Goal: Transaction & Acquisition: Register for event/course

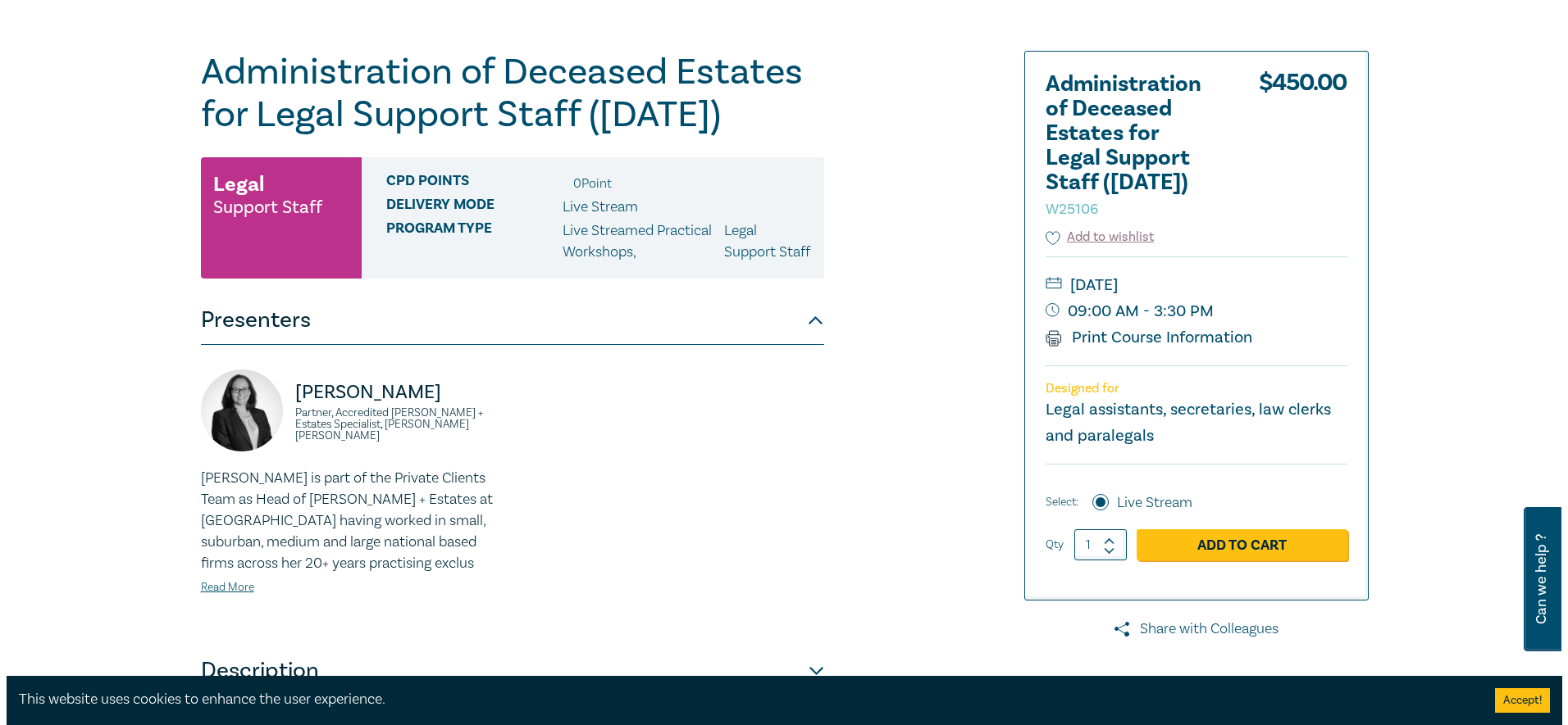
scroll to position [410, 0]
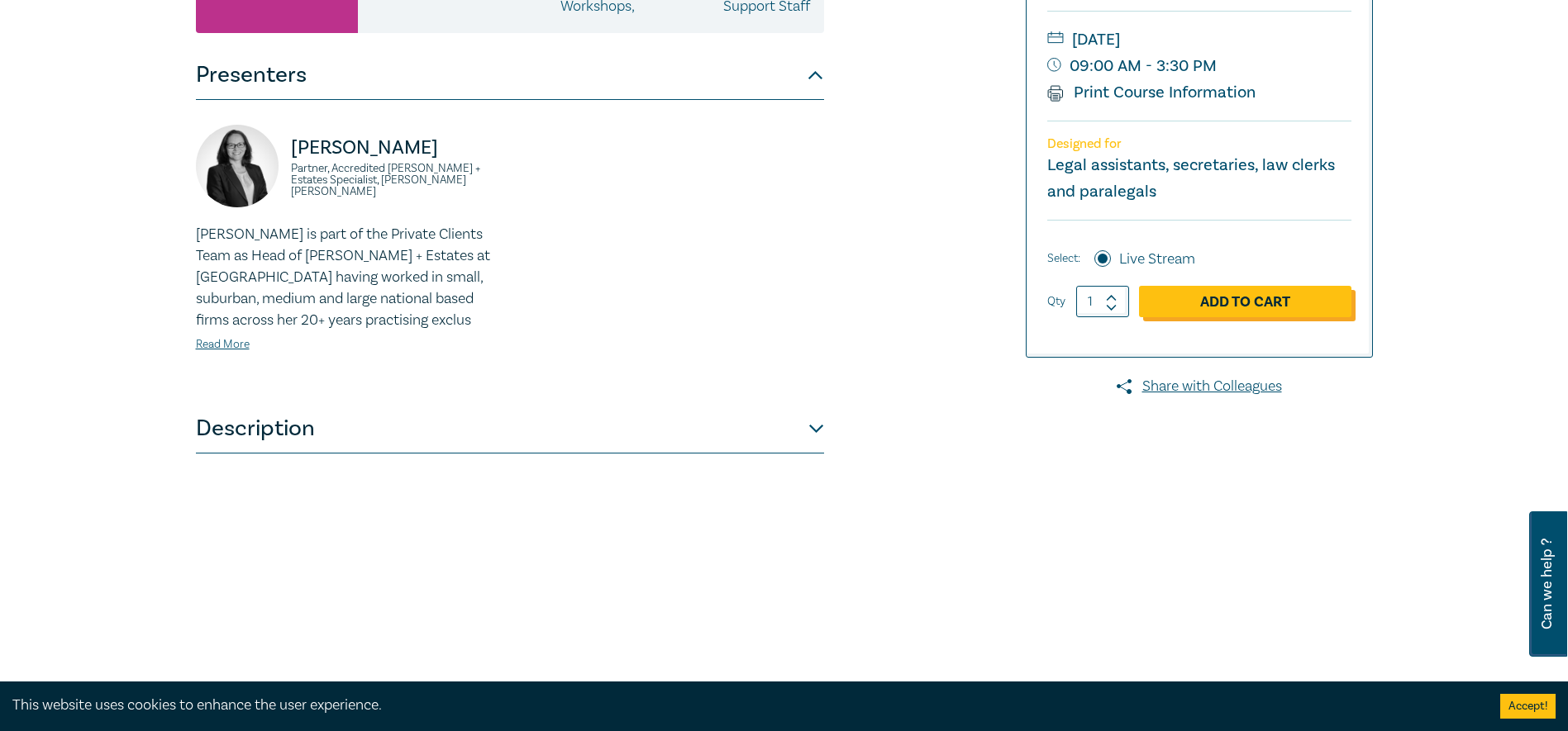
click at [1301, 299] on link "Add to Cart" at bounding box center [1245, 302] width 212 height 31
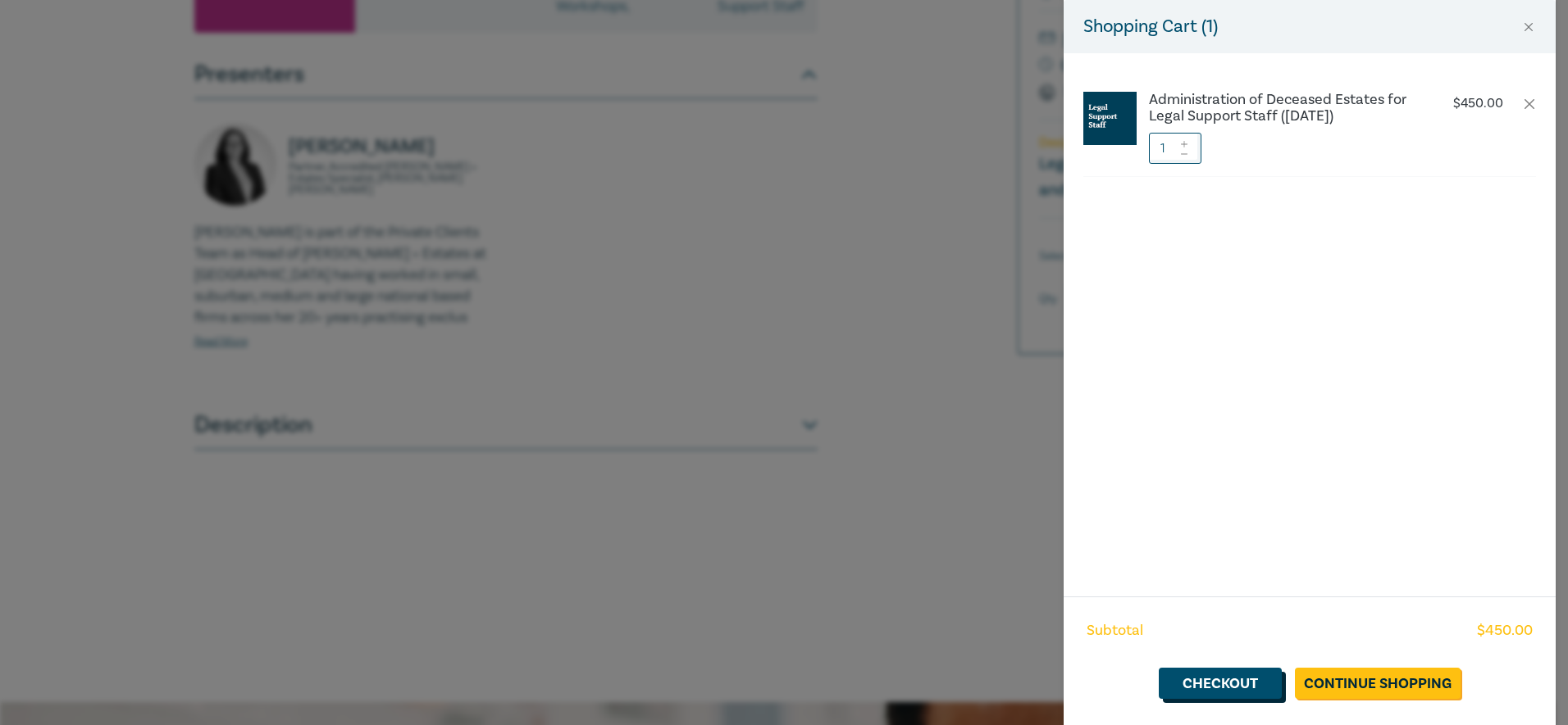
click at [1240, 691] on link "Checkout" at bounding box center [1220, 683] width 123 height 31
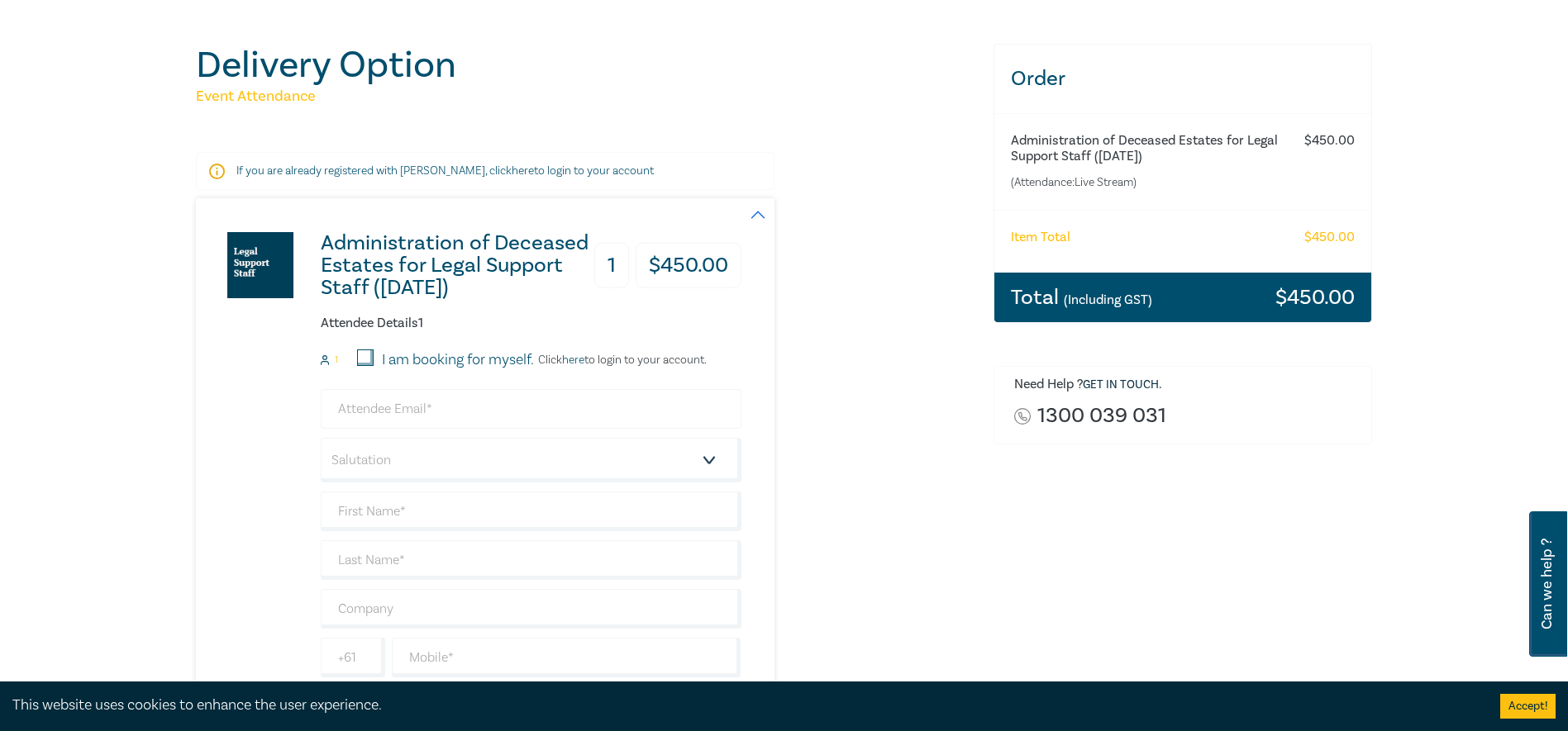
scroll to position [330, 0]
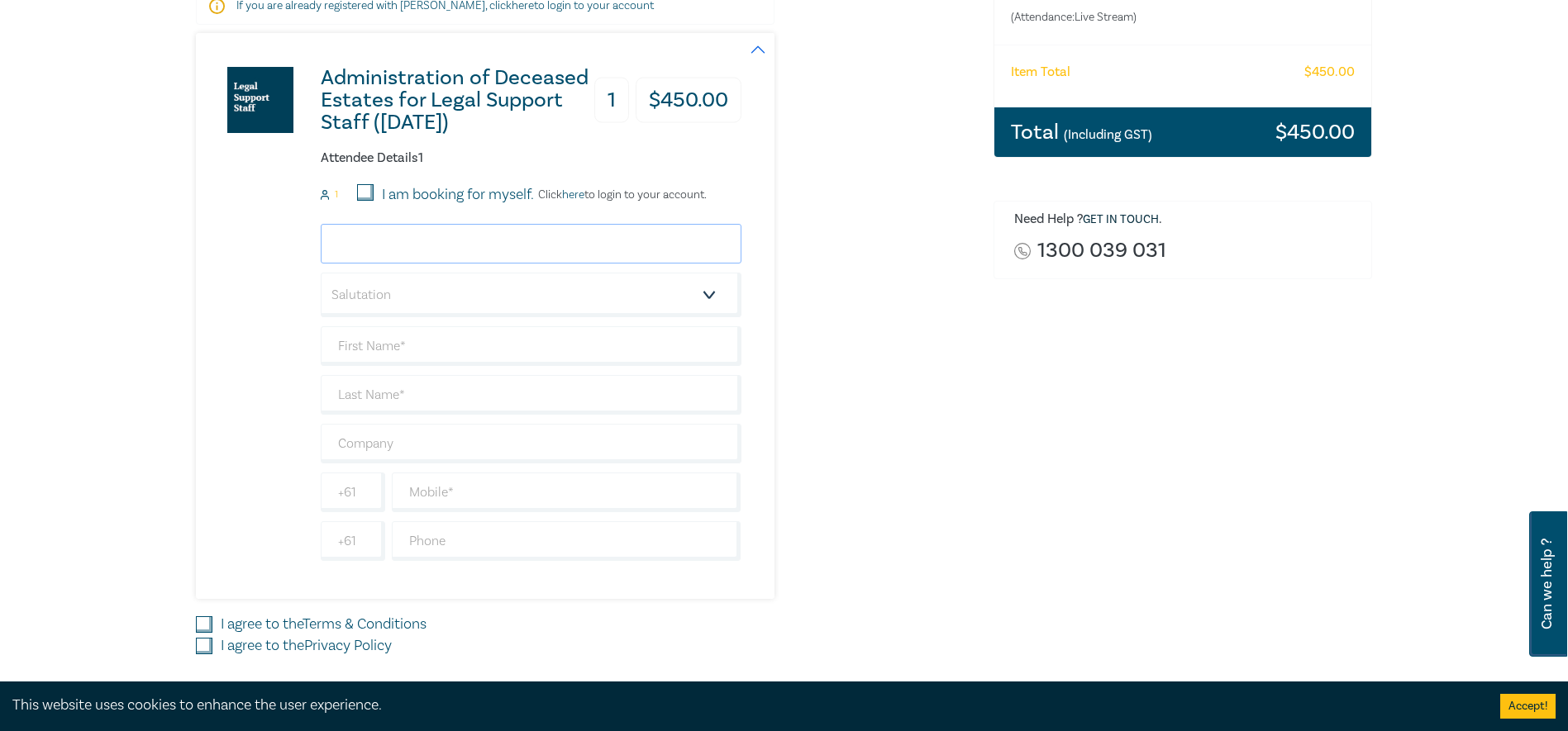
click at [612, 245] on input "email" at bounding box center [531, 244] width 421 height 40
type input "[EMAIL_ADDRESS][DOMAIN_NAME]"
type input "Larissa"
click at [919, 339] on div "Administration of Deceased Estates for Legal Support Staff (Sept 2025) 1 $ 450.…" at bounding box center [585, 316] width 778 height 566
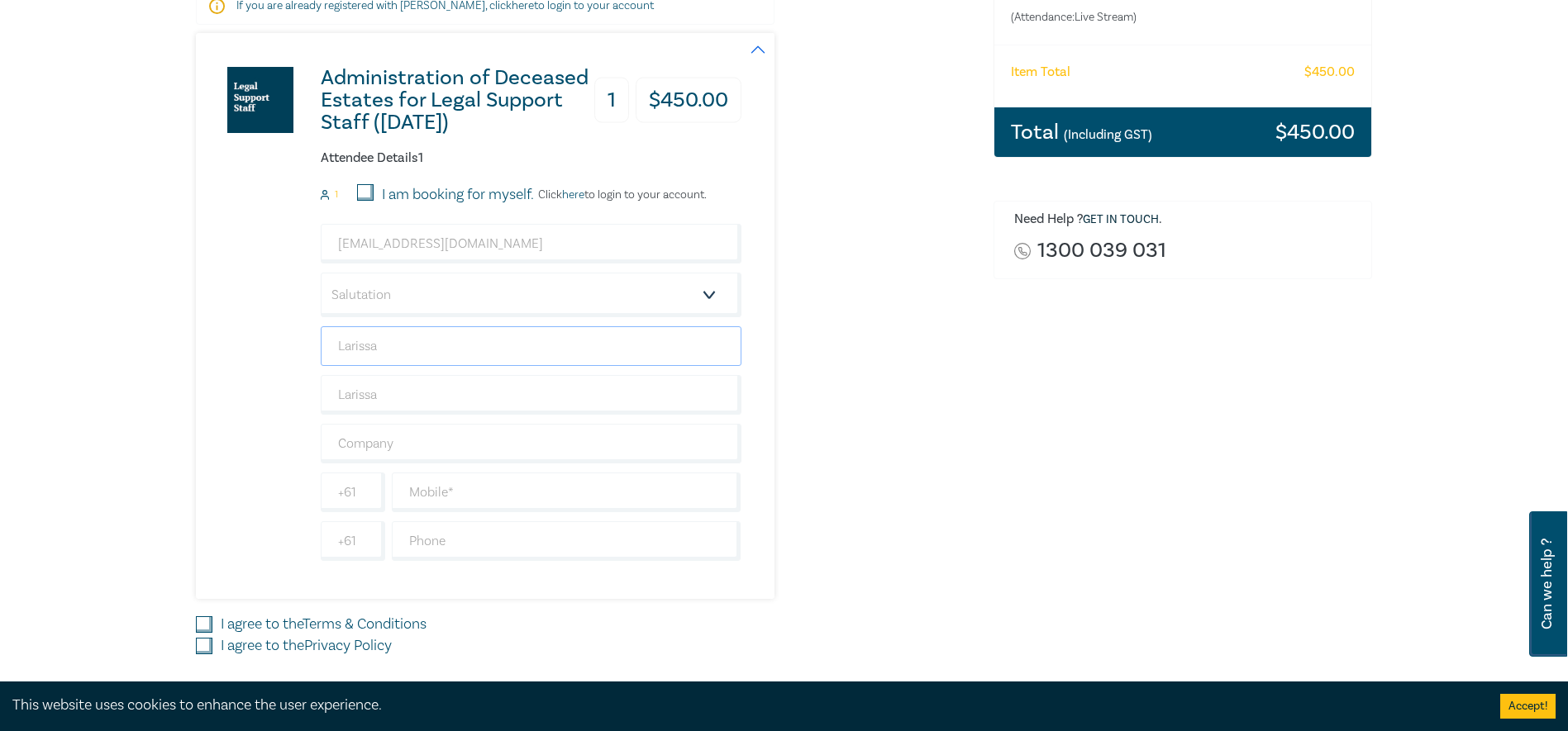
click at [402, 365] on input "Larissa" at bounding box center [531, 347] width 421 height 40
type input "Larissa"
type input "[PERSON_NAME]"
type input "de Groots [PERSON_NAME] and Estate Lawyers"
type input "0487351515"
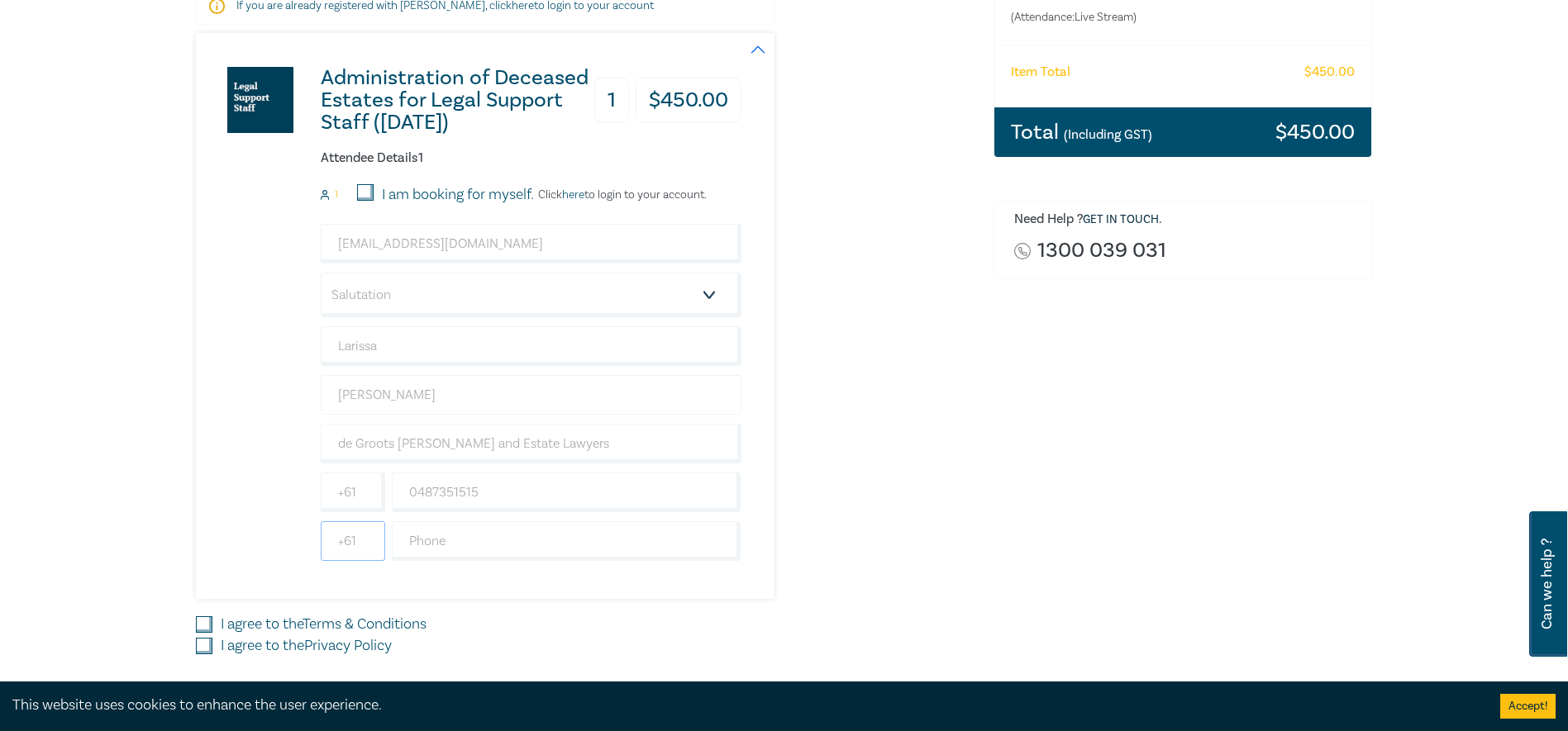
scroll to position [413, 0]
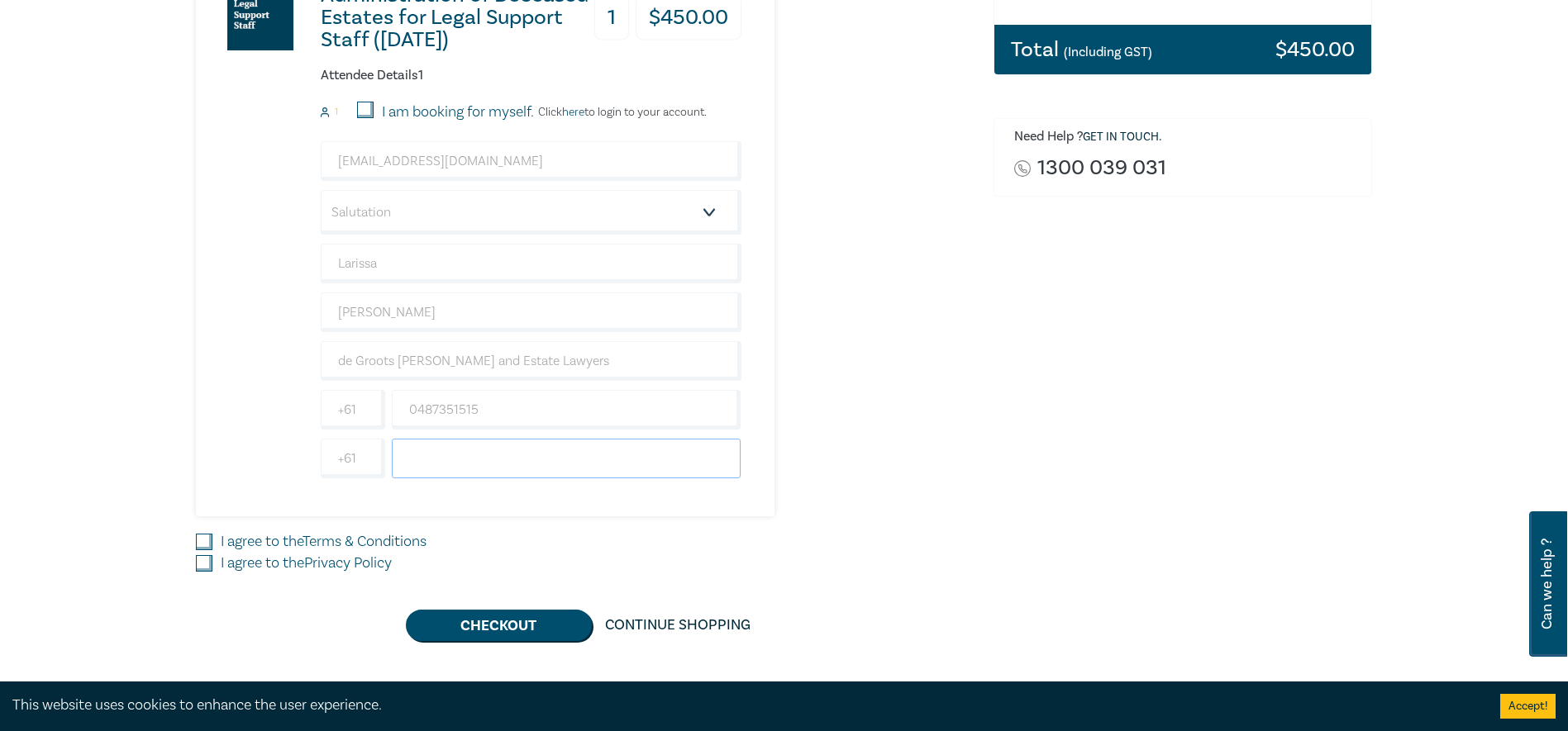
click at [479, 446] on input "text" at bounding box center [566, 459] width 349 height 40
type input "02"
type input "487351515"
type input "291017111"
click at [329, 542] on link "Terms & Conditions" at bounding box center [365, 541] width 124 height 19
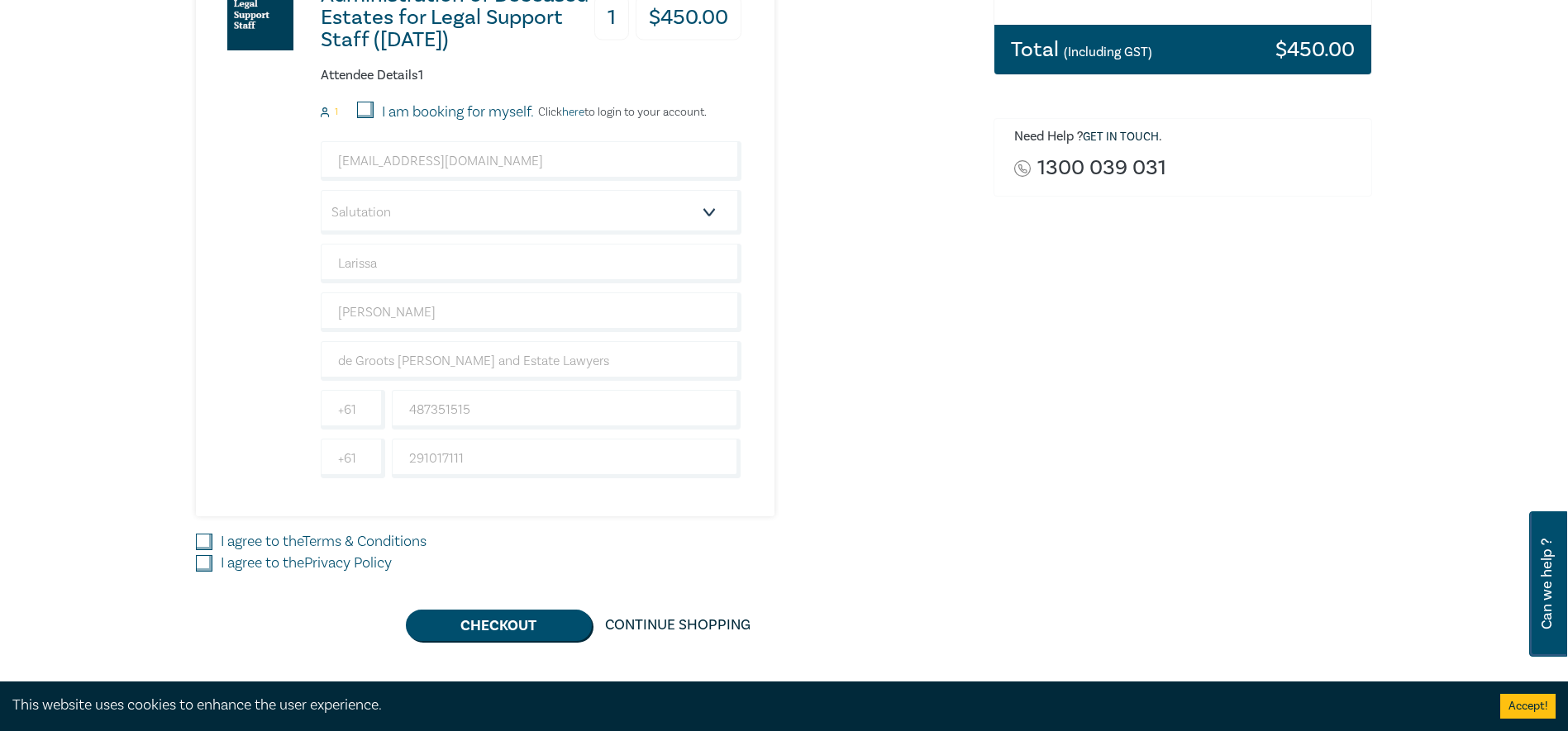
click at [212, 542] on input "I agree to the Terms & Conditions" at bounding box center [204, 541] width 16 height 16
checkbox input "true"
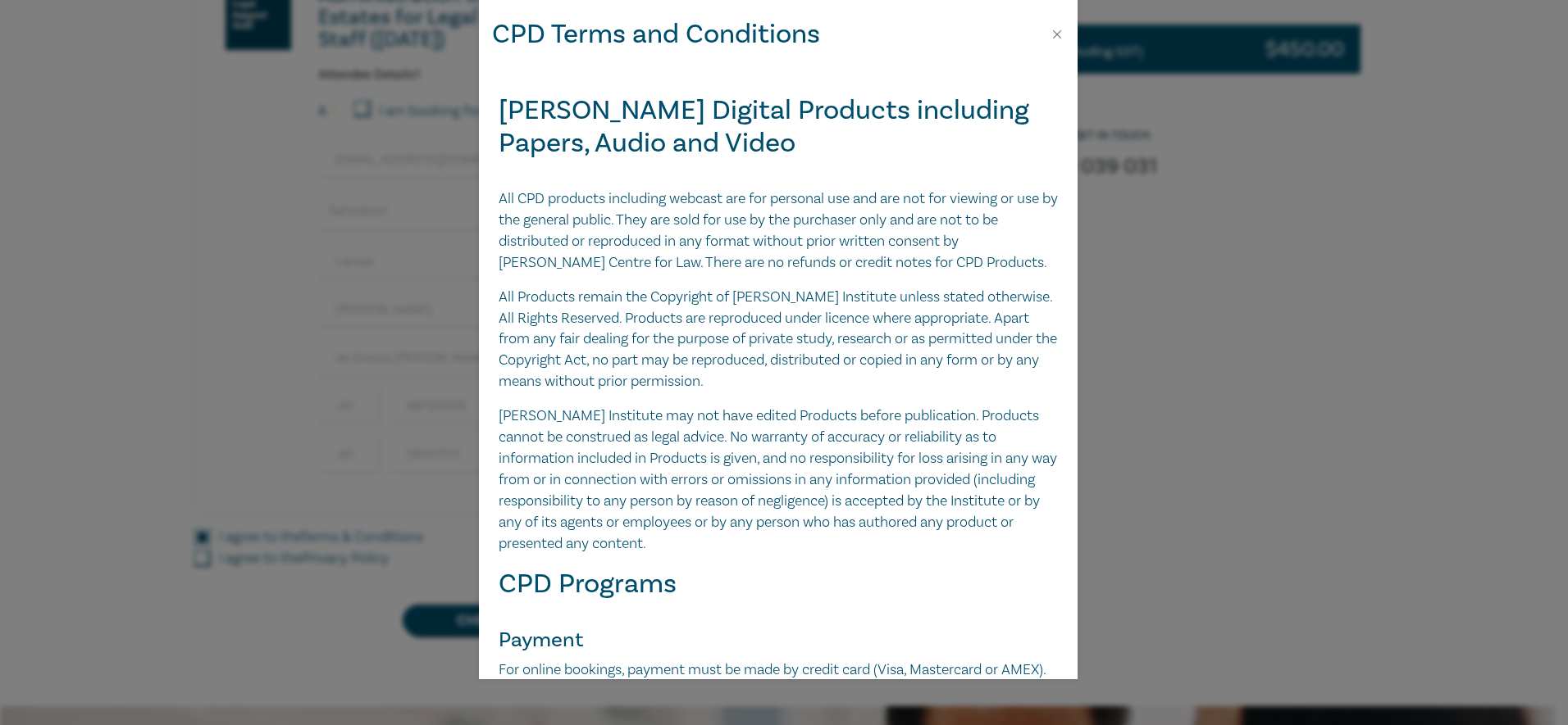
click at [294, 568] on div "CPD Terms and Conditions Leo Cussen Digital Products including Papers, Audio an…" at bounding box center [784, 362] width 1568 height 725
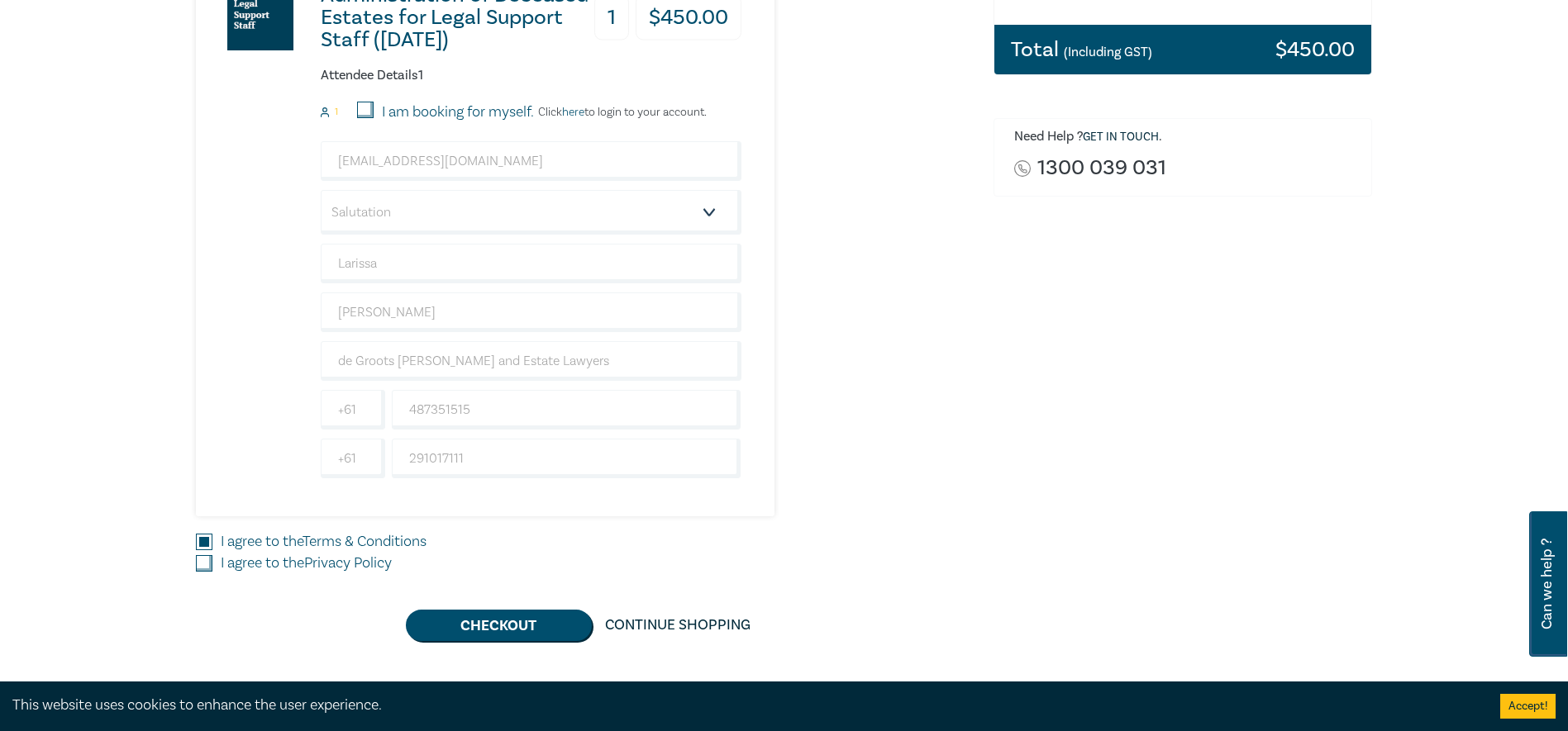
click at [292, 553] on label "I agree to the Privacy Policy" at bounding box center [306, 563] width 171 height 22
click at [212, 555] on input "I agree to the Privacy Policy" at bounding box center [204, 563] width 16 height 16
checkbox input "true"
click at [495, 628] on button "Checkout" at bounding box center [499, 625] width 186 height 31
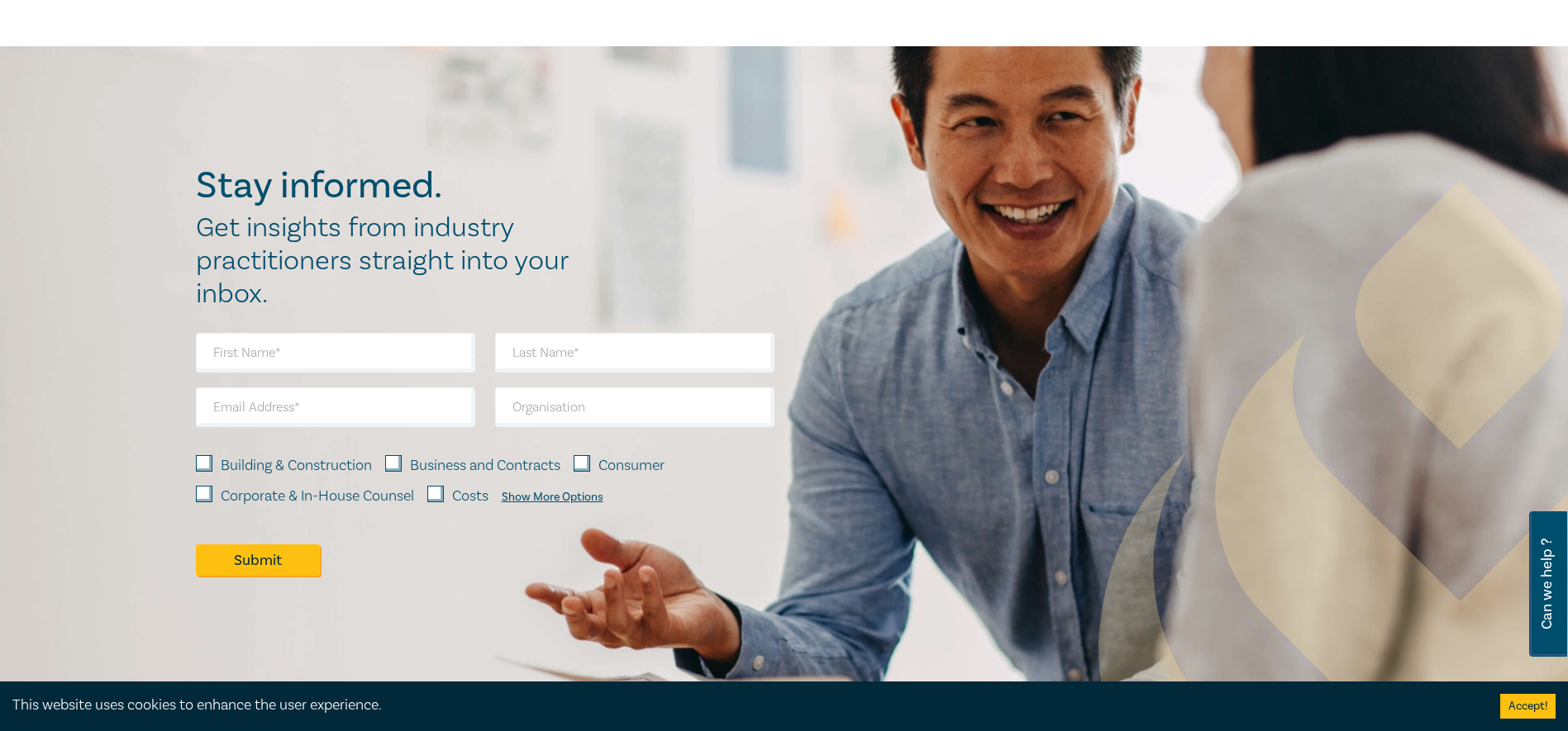
scroll to position [1404, 0]
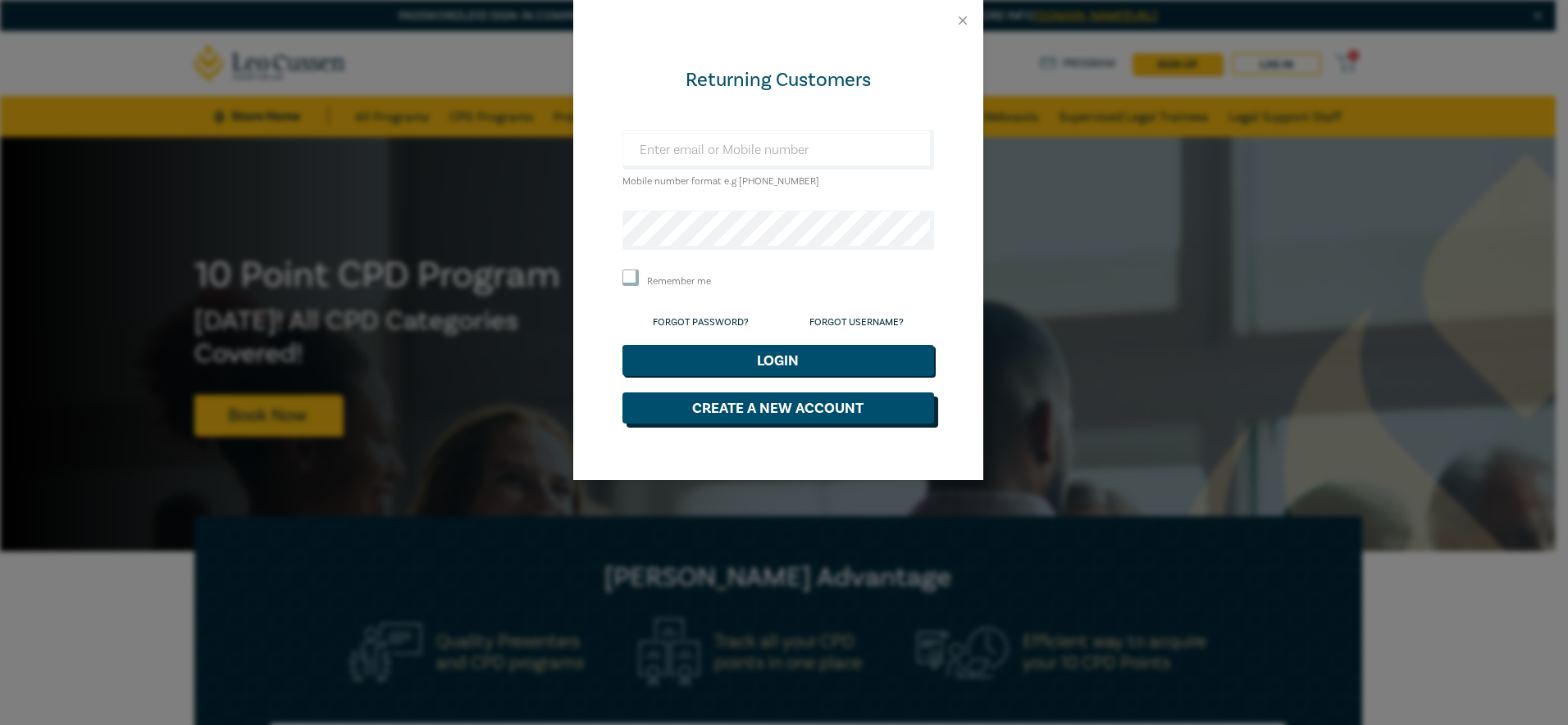
click at [787, 416] on button "Create a New Account" at bounding box center [778, 408] width 311 height 31
select select "AU"
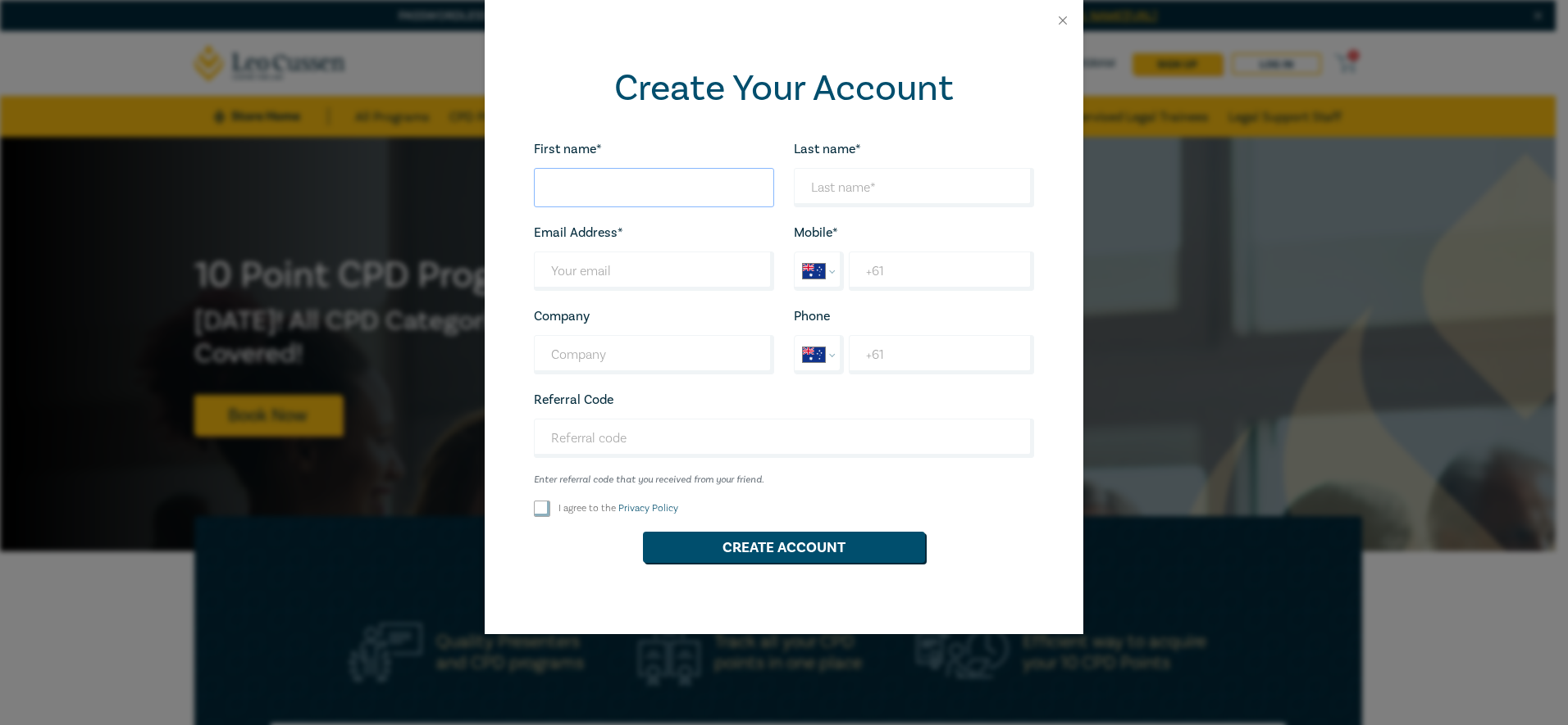
click at [608, 187] on input "First name*" at bounding box center [654, 187] width 240 height 39
type input "Larissa"
type input "[EMAIL_ADDRESS][DOMAIN_NAME]"
type input "de Groots [PERSON_NAME] and Estate Lawyers"
drag, startPoint x: 988, startPoint y: 195, endPoint x: 670, endPoint y: 188, distance: 318.1
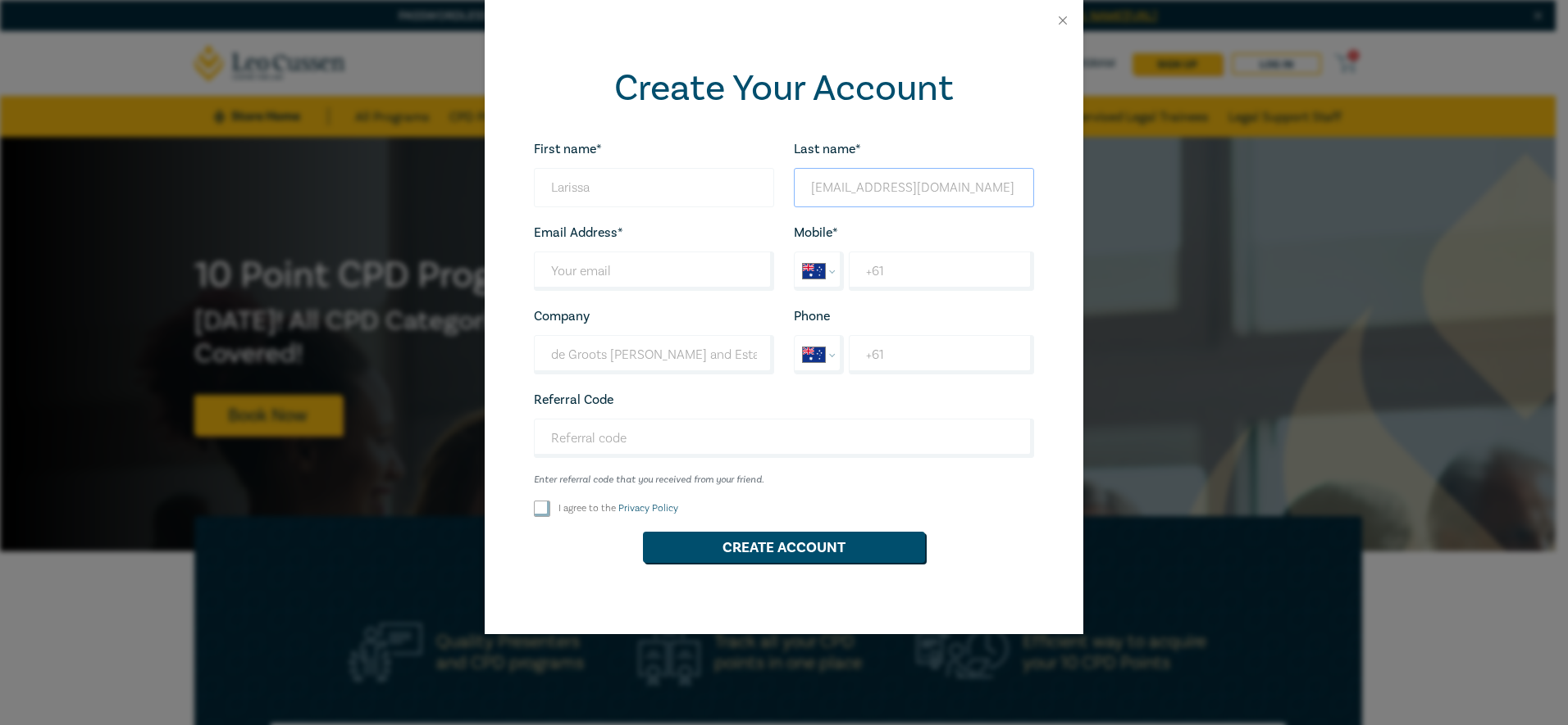
click at [670, 188] on div "First name* Larissa Looks good! Last name* lbutler@degroots.com.au Looks good! …" at bounding box center [784, 358] width 520 height 439
click at [606, 273] on input "Last name*" at bounding box center [654, 271] width 240 height 39
click at [852, 178] on input "Last name*" at bounding box center [914, 187] width 240 height 39
click at [667, 254] on input "Last name*" at bounding box center [654, 271] width 240 height 39
click at [669, 276] on input "Last name*" at bounding box center [654, 271] width 240 height 39
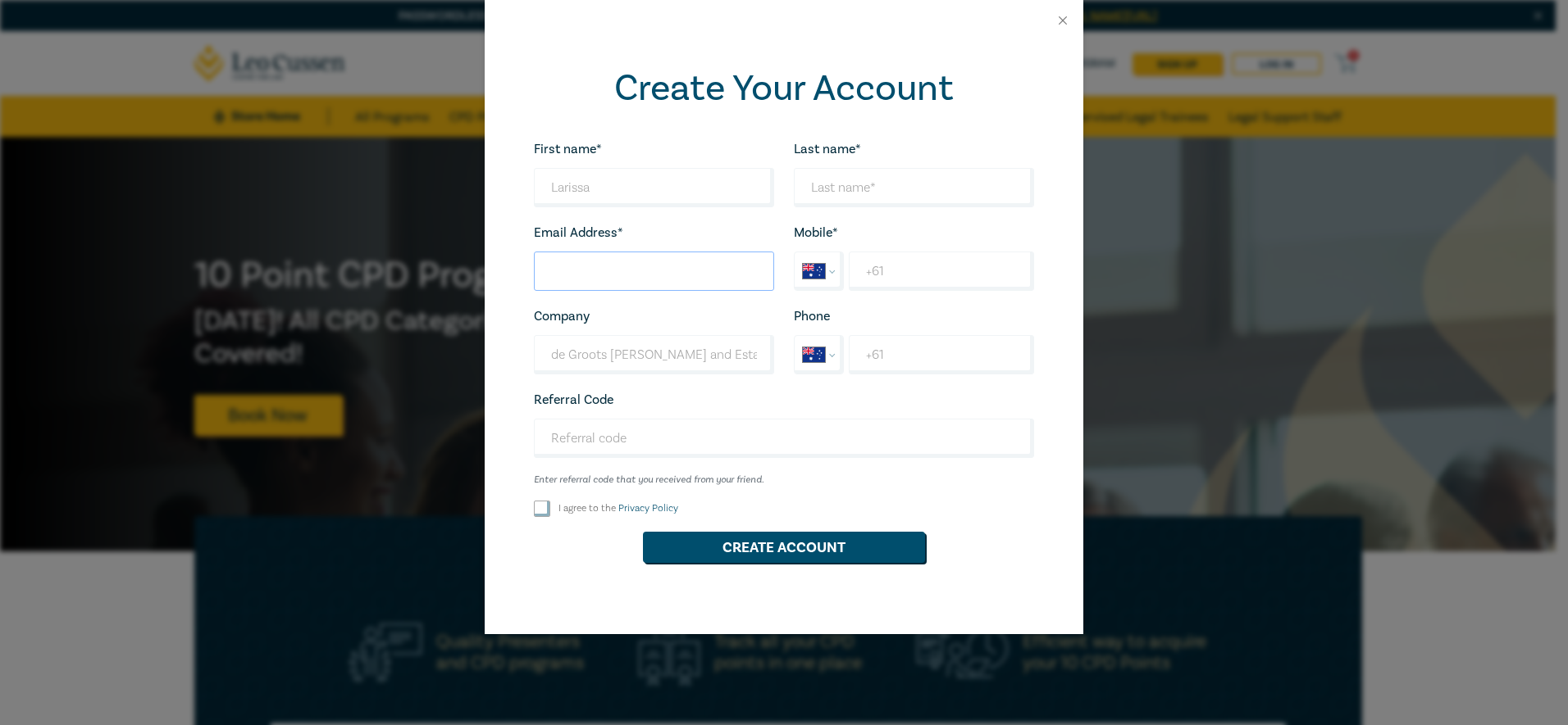
paste input "[EMAIL_ADDRESS][DOMAIN_NAME]"
type input "[EMAIL_ADDRESS][DOMAIN_NAME]"
click at [879, 189] on input "Last name*" at bounding box center [914, 187] width 240 height 39
click at [738, 275] on input "[EMAIL_ADDRESS][DOMAIN_NAME]" at bounding box center [654, 271] width 240 height 39
drag, startPoint x: 979, startPoint y: 180, endPoint x: 247, endPoint y: 186, distance: 732.0
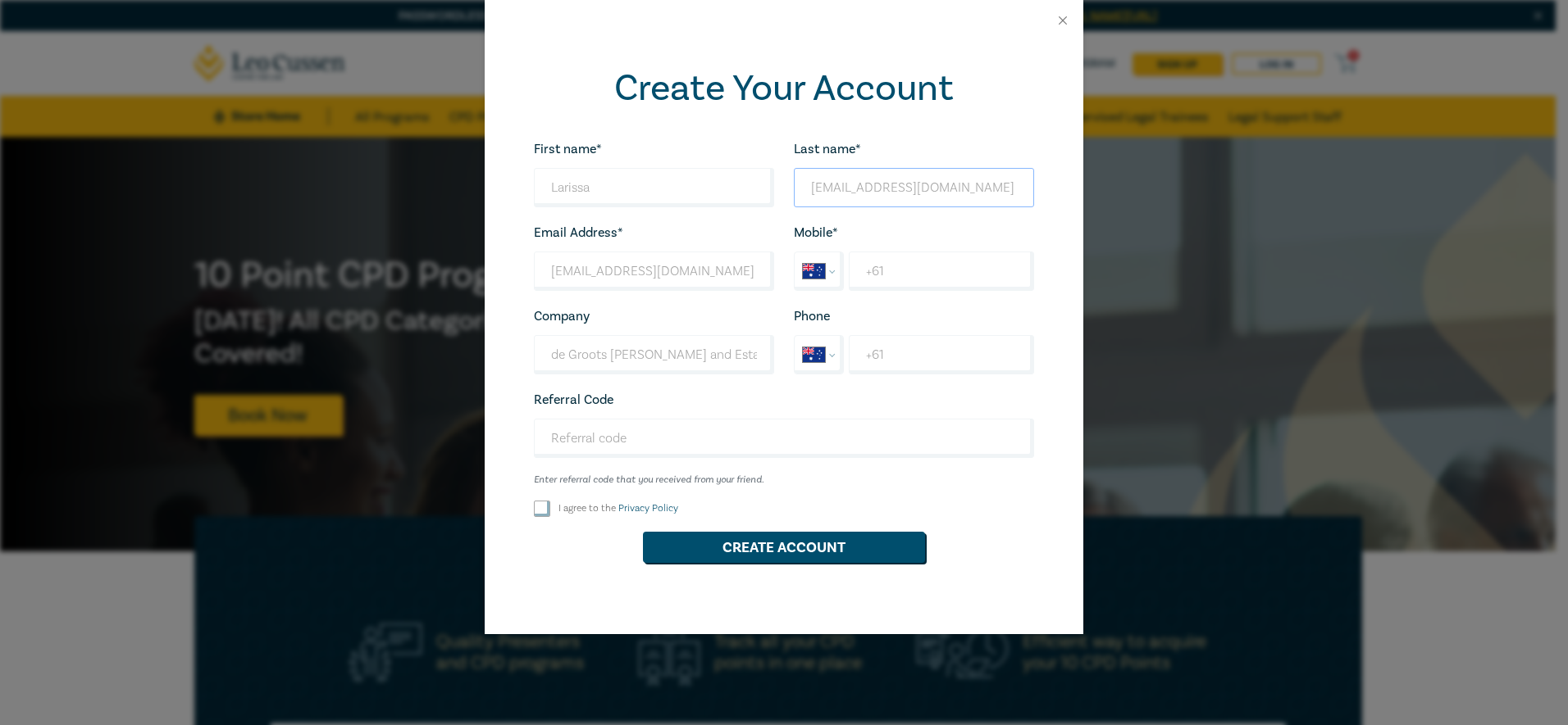
click at [247, 186] on div "Create Your Account First name* Larissa Looks good! Last name* lbutler@degroots…" at bounding box center [784, 362] width 1568 height 725
type input "[PERSON_NAME]"
type input "[PHONE_NUMBER]"
click at [679, 405] on div "Referral Code Enter referral code that you received from your friend. Looks goo…" at bounding box center [784, 437] width 520 height 97
click at [655, 439] on input "Referral Code" at bounding box center [784, 439] width 500 height 39
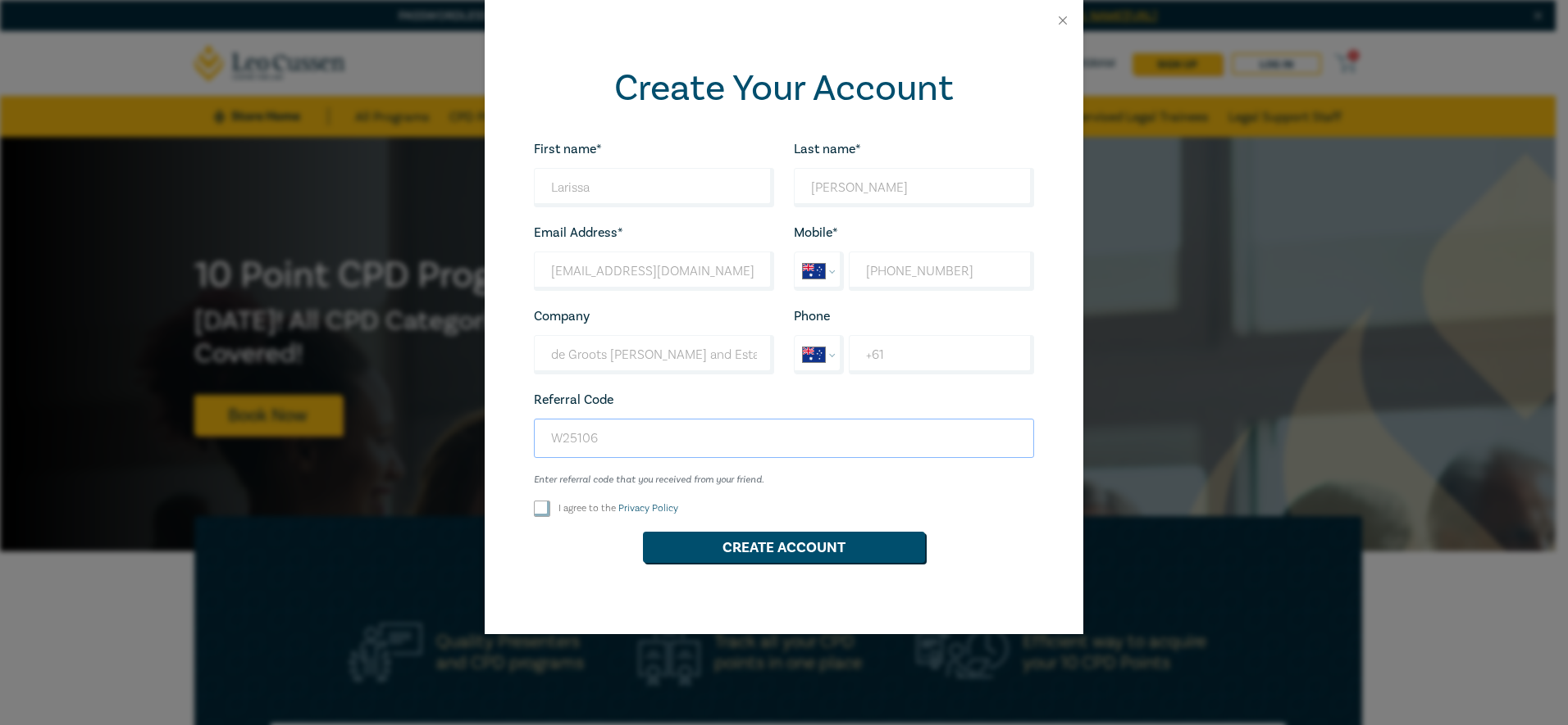
type input "W25106"
click at [549, 518] on div "First name* Larissa Looks good! Last name* Butler Looks good! Email Address* lb…" at bounding box center [784, 358] width 520 height 439
click at [548, 513] on input "I agree to the Privacy Policy" at bounding box center [541, 509] width 16 height 16
checkbox input "true"
click at [853, 526] on div "First name* Larissa Looks good! Last name* Butler Looks good! Email Address* lb…" at bounding box center [784, 358] width 520 height 439
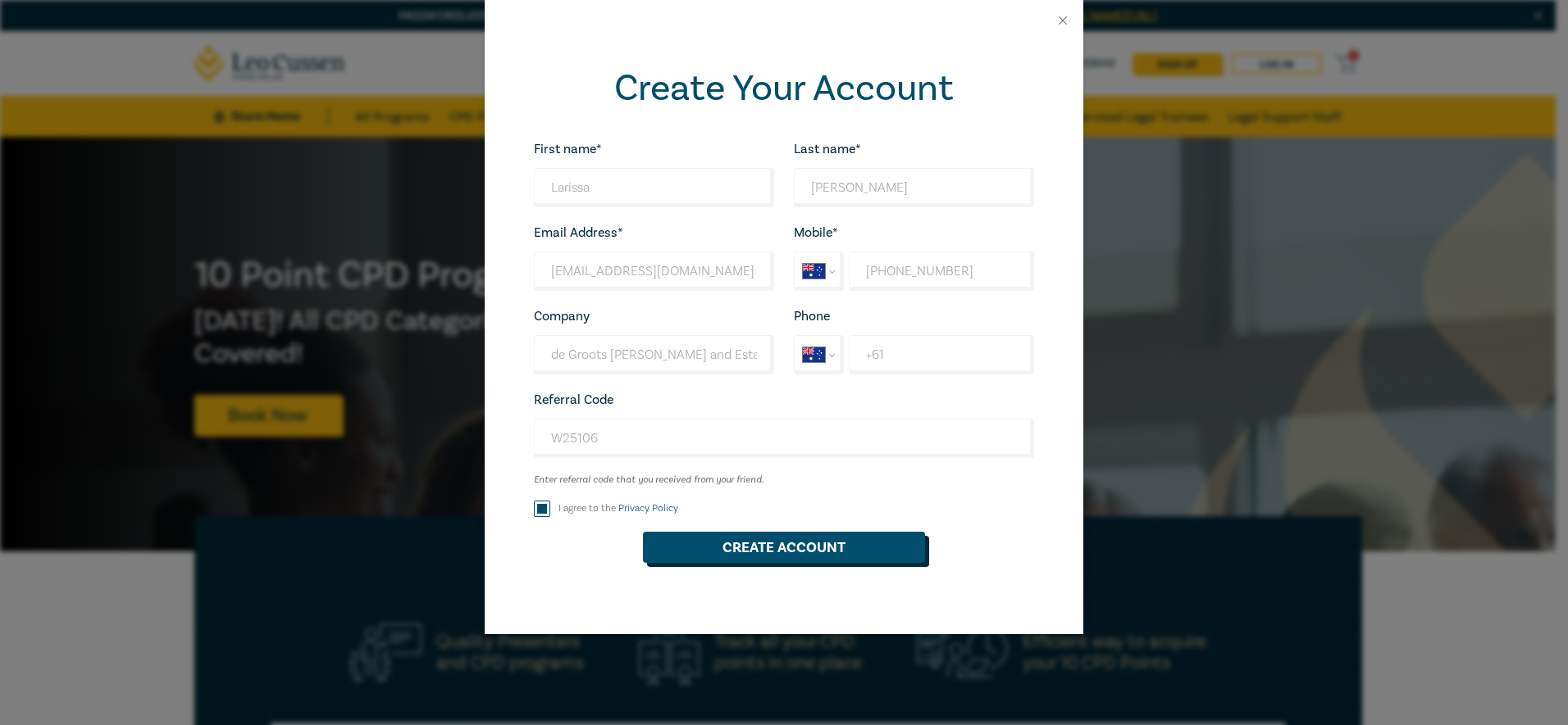
click at [805, 561] on button "Create Account" at bounding box center [784, 547] width 282 height 31
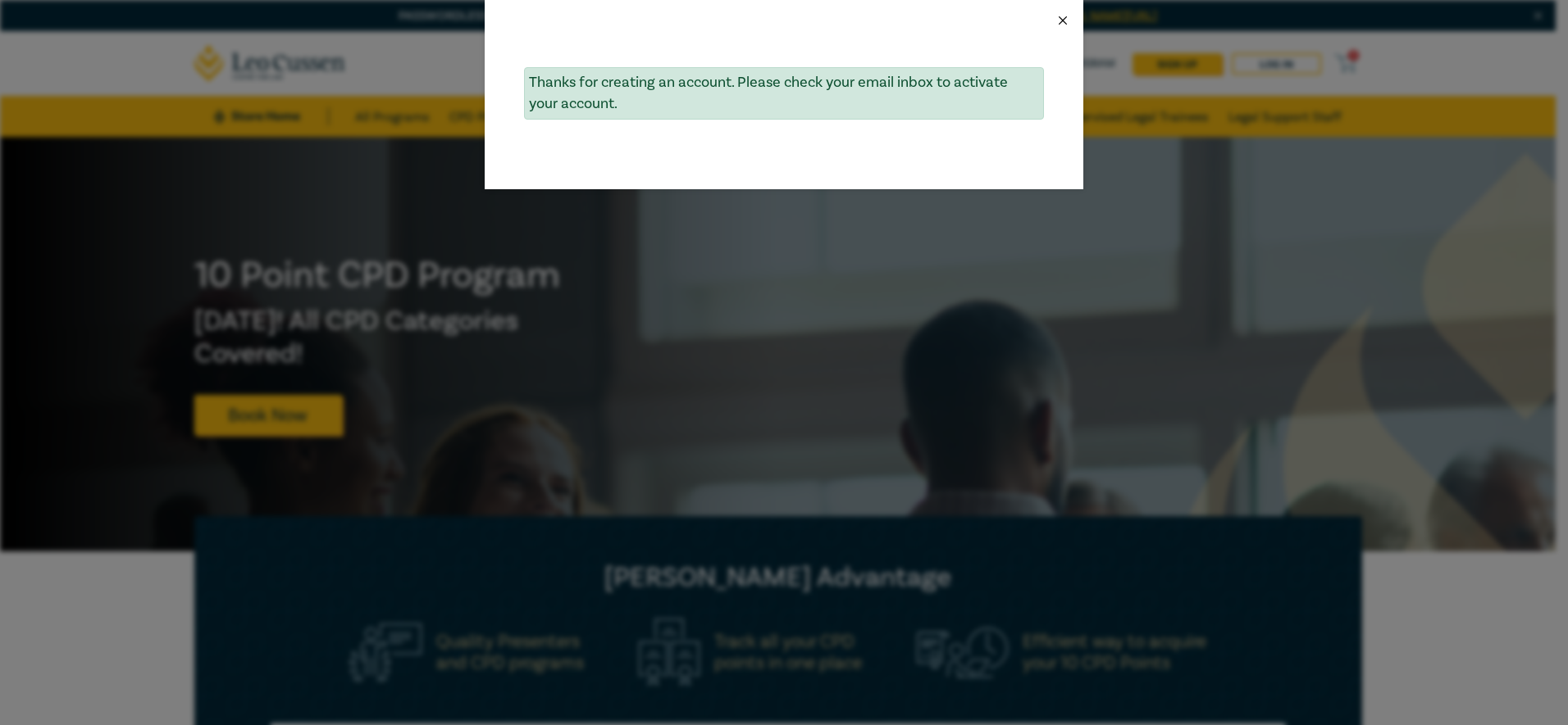
click at [1062, 27] on button "Close" at bounding box center [1062, 20] width 15 height 15
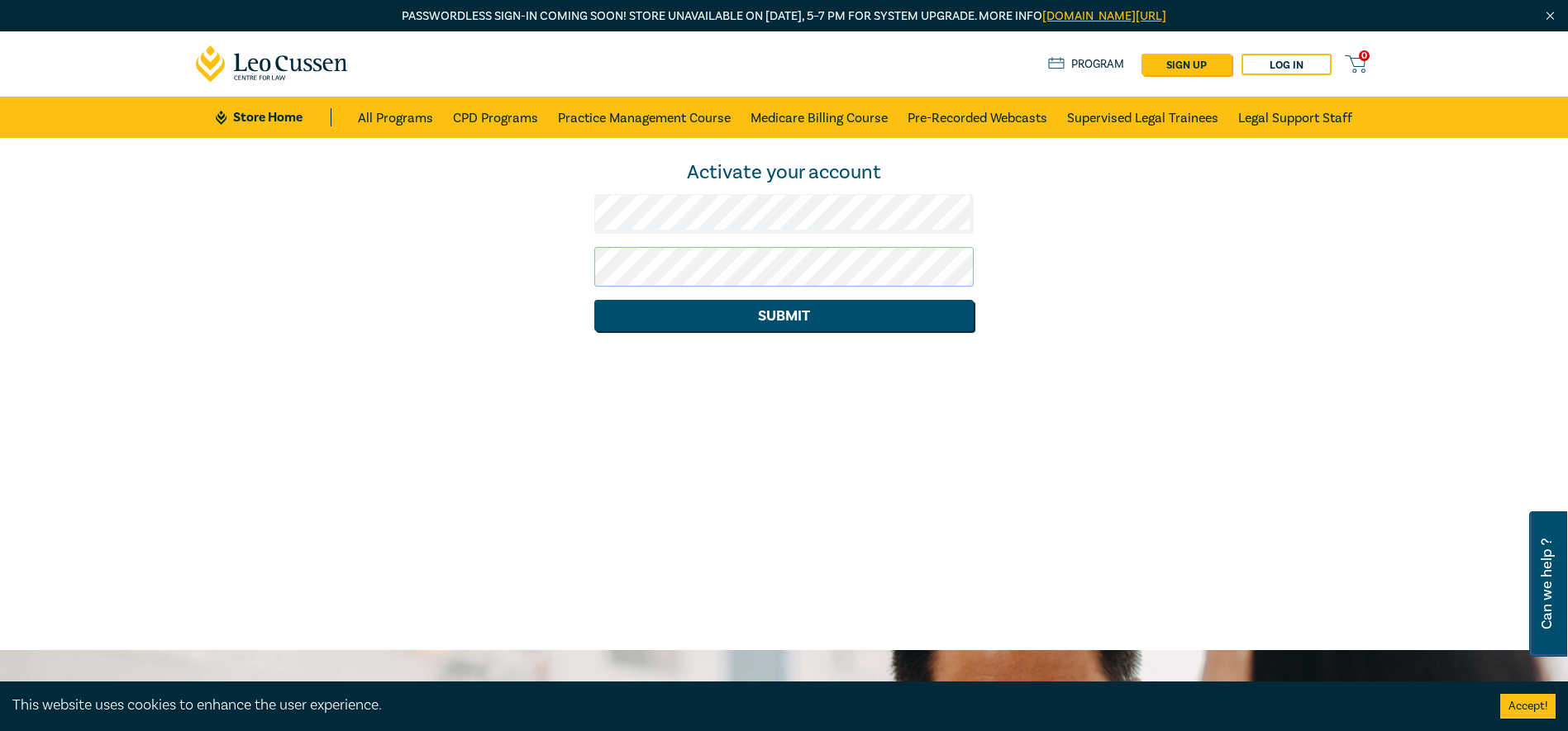
click at [594, 300] on button "Submit" at bounding box center [784, 316] width 379 height 31
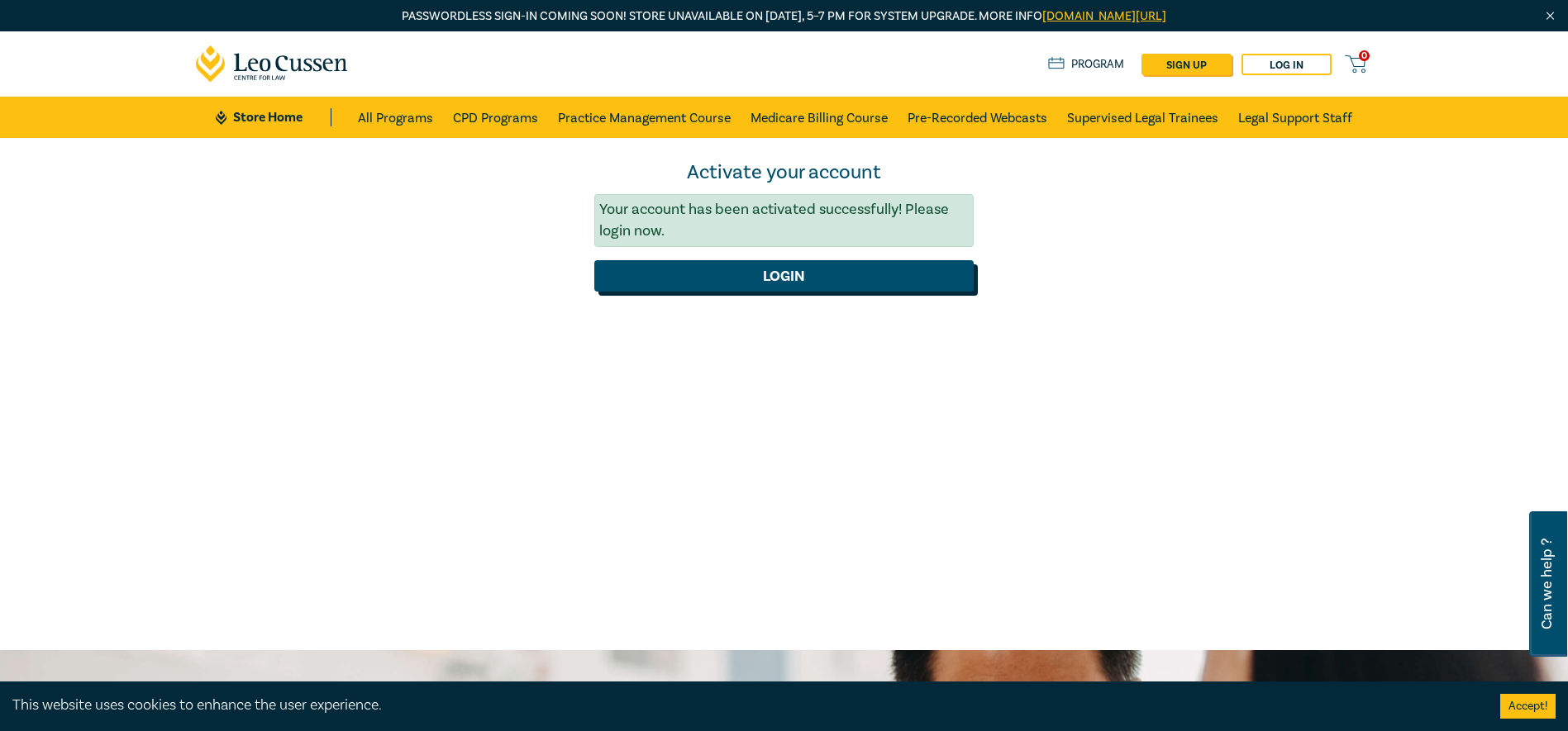
click at [771, 281] on button "Login" at bounding box center [784, 276] width 379 height 31
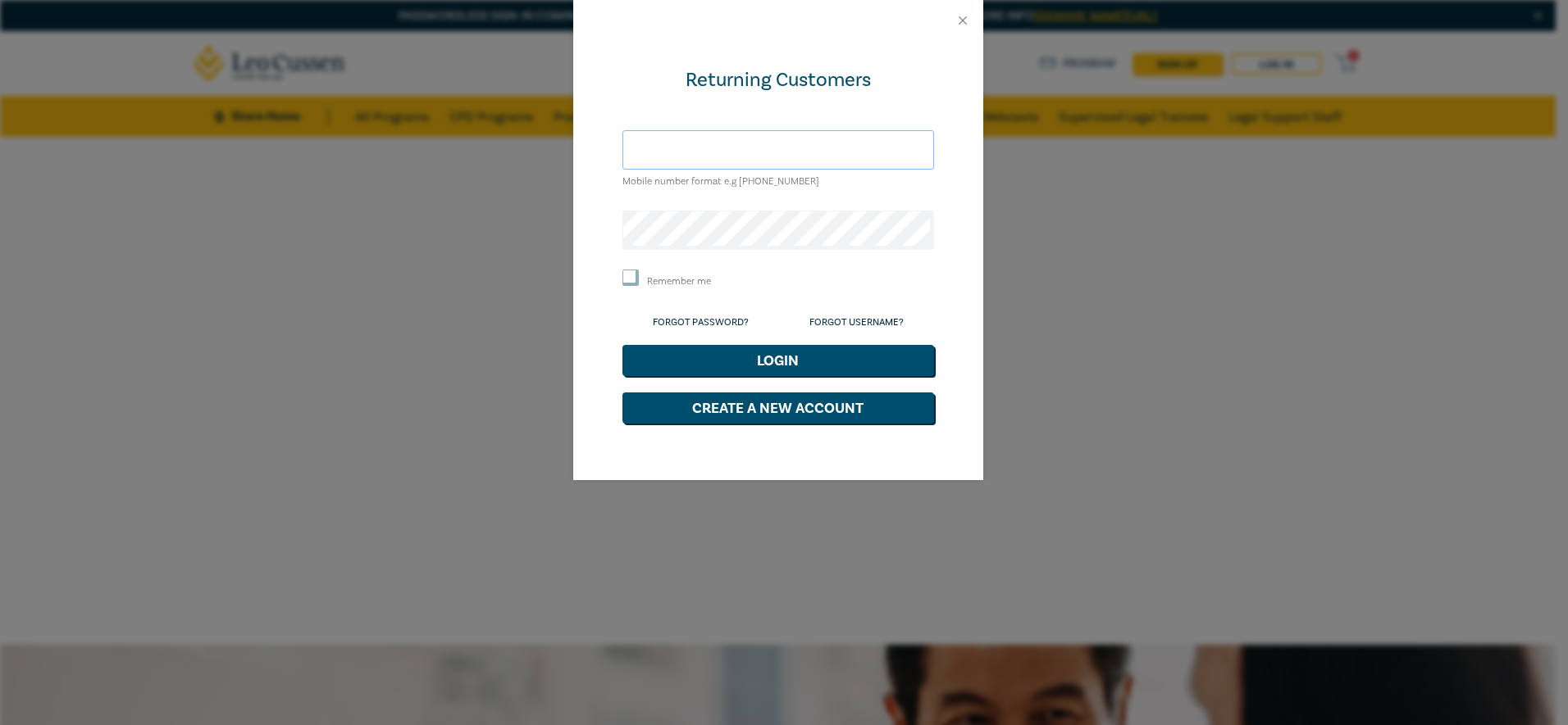
click at [709, 150] on input "text" at bounding box center [778, 150] width 311 height 39
type input "lbutler@degroots.com.au"
click at [623, 345] on button "Login" at bounding box center [778, 361] width 311 height 31
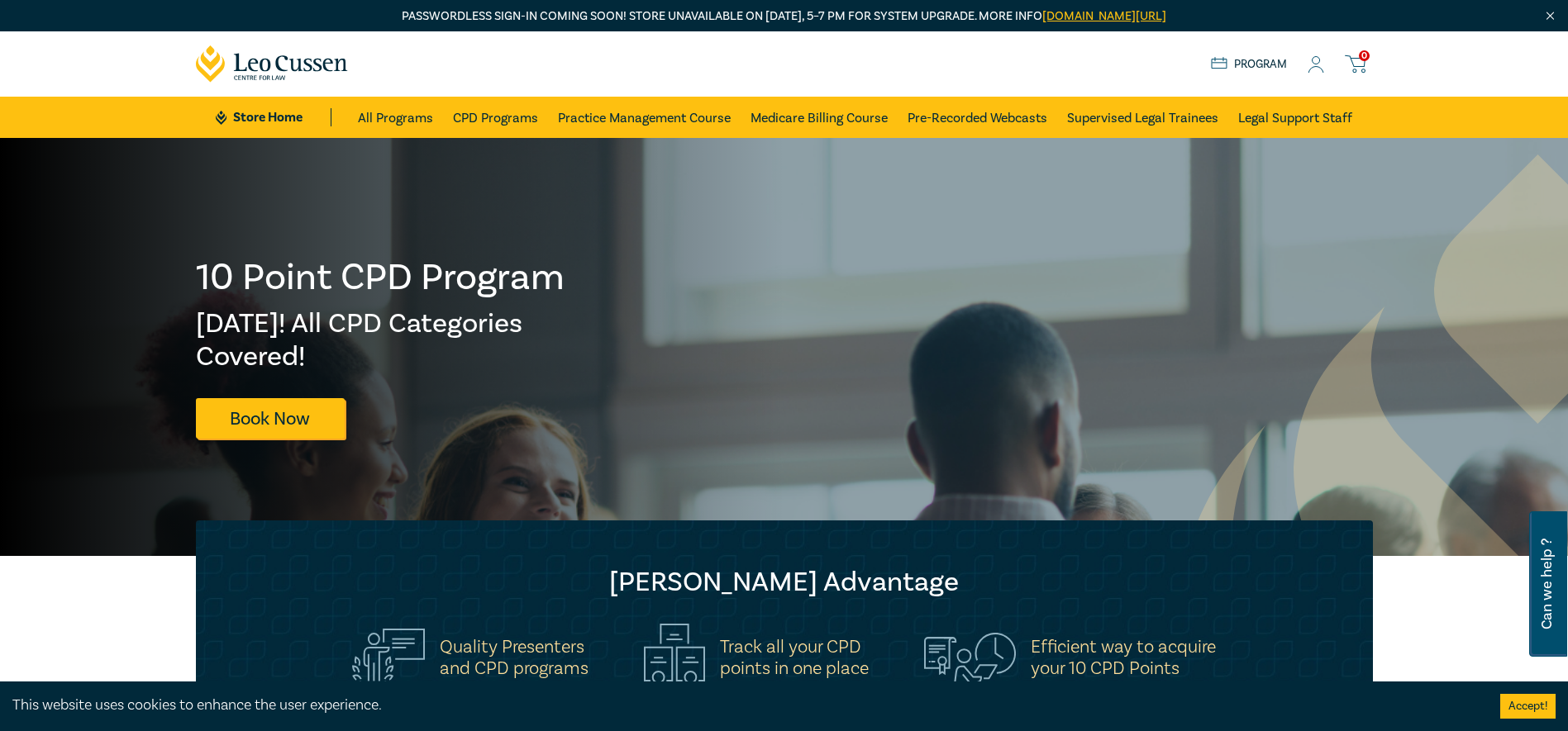
click at [1257, 58] on link "Program" at bounding box center [1249, 64] width 77 height 18
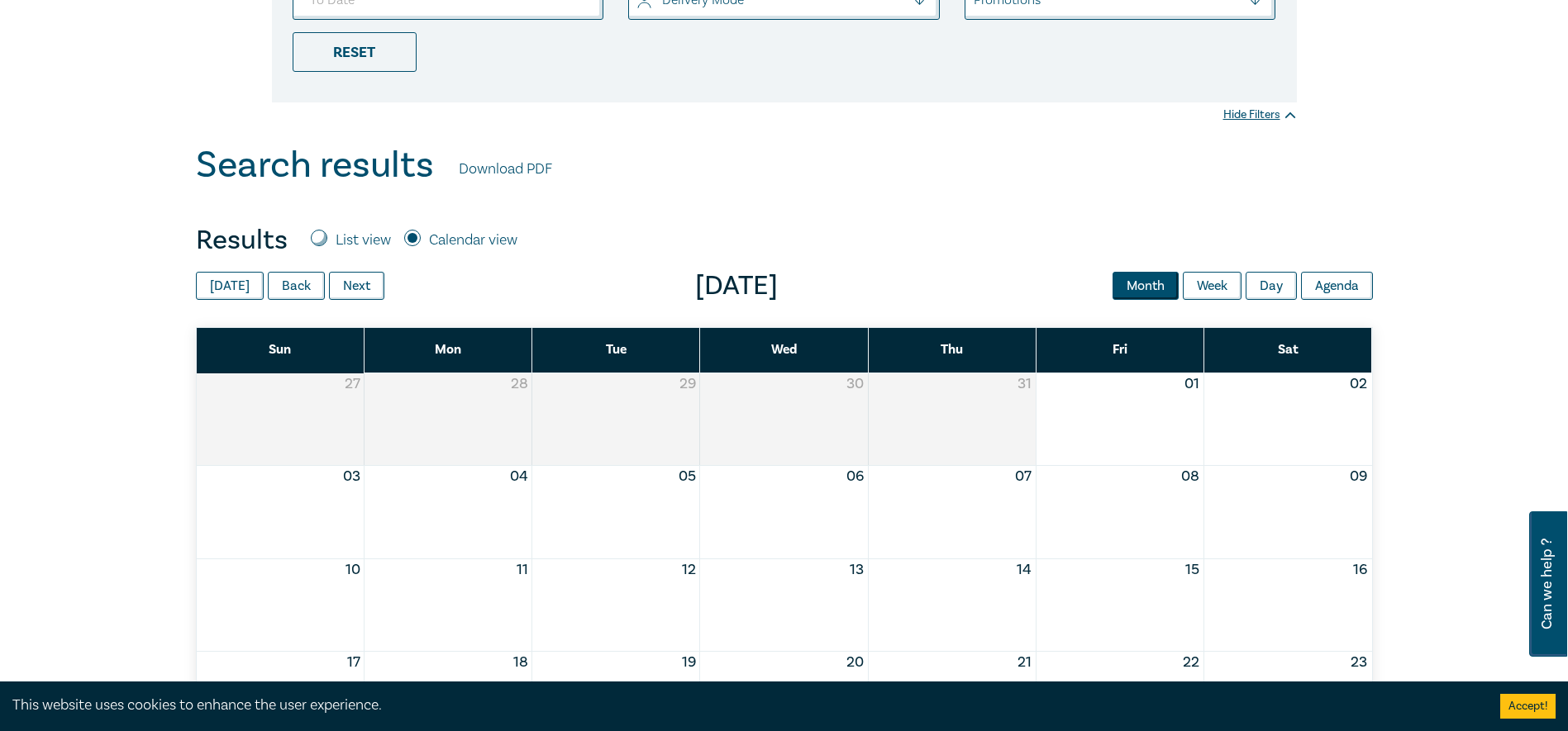
scroll to position [744, 0]
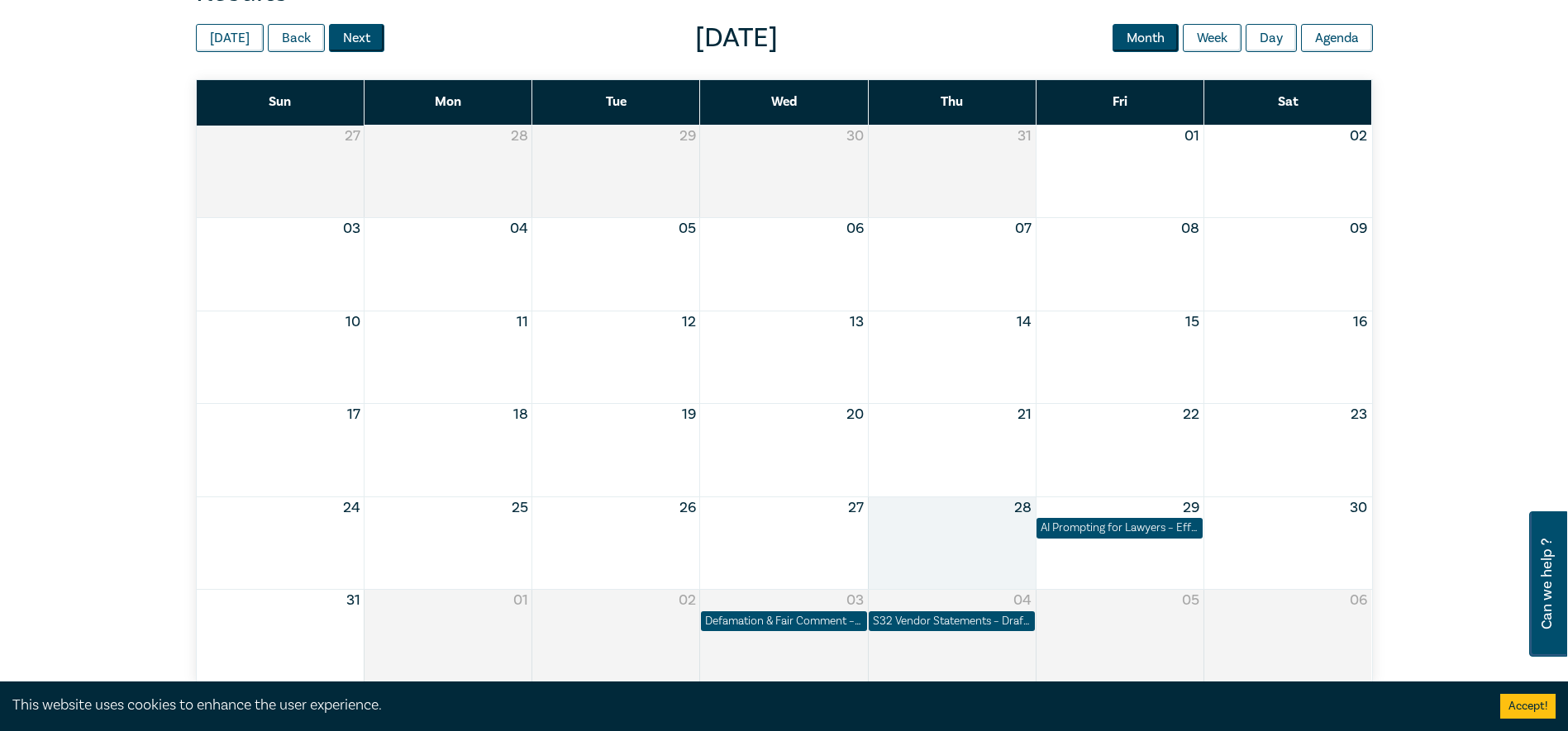
click at [338, 35] on button "Next" at bounding box center [356, 38] width 55 height 28
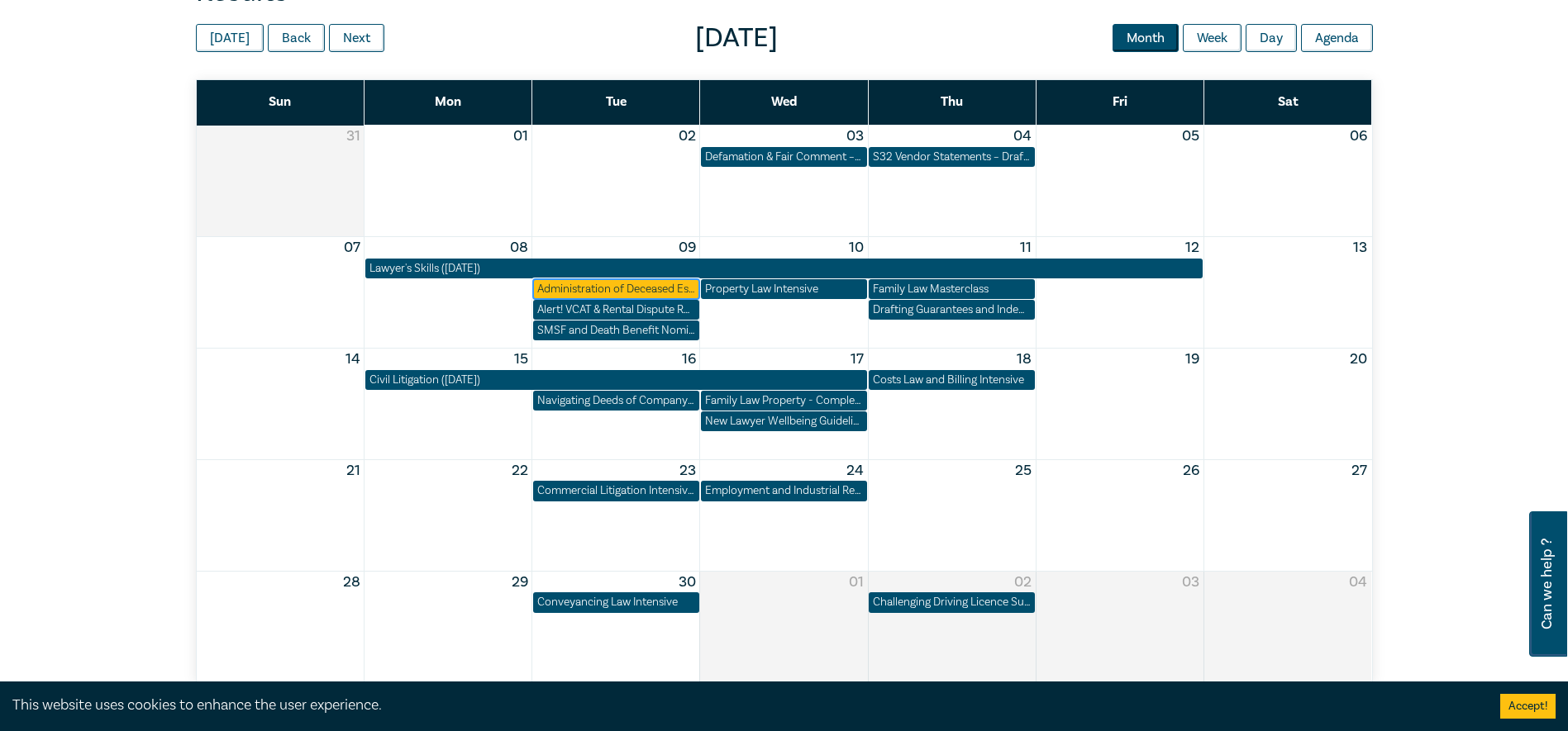
click at [615, 284] on div "Administration of Deceased Estates for Legal Support Staff ([DATE])" at bounding box center [616, 289] width 158 height 16
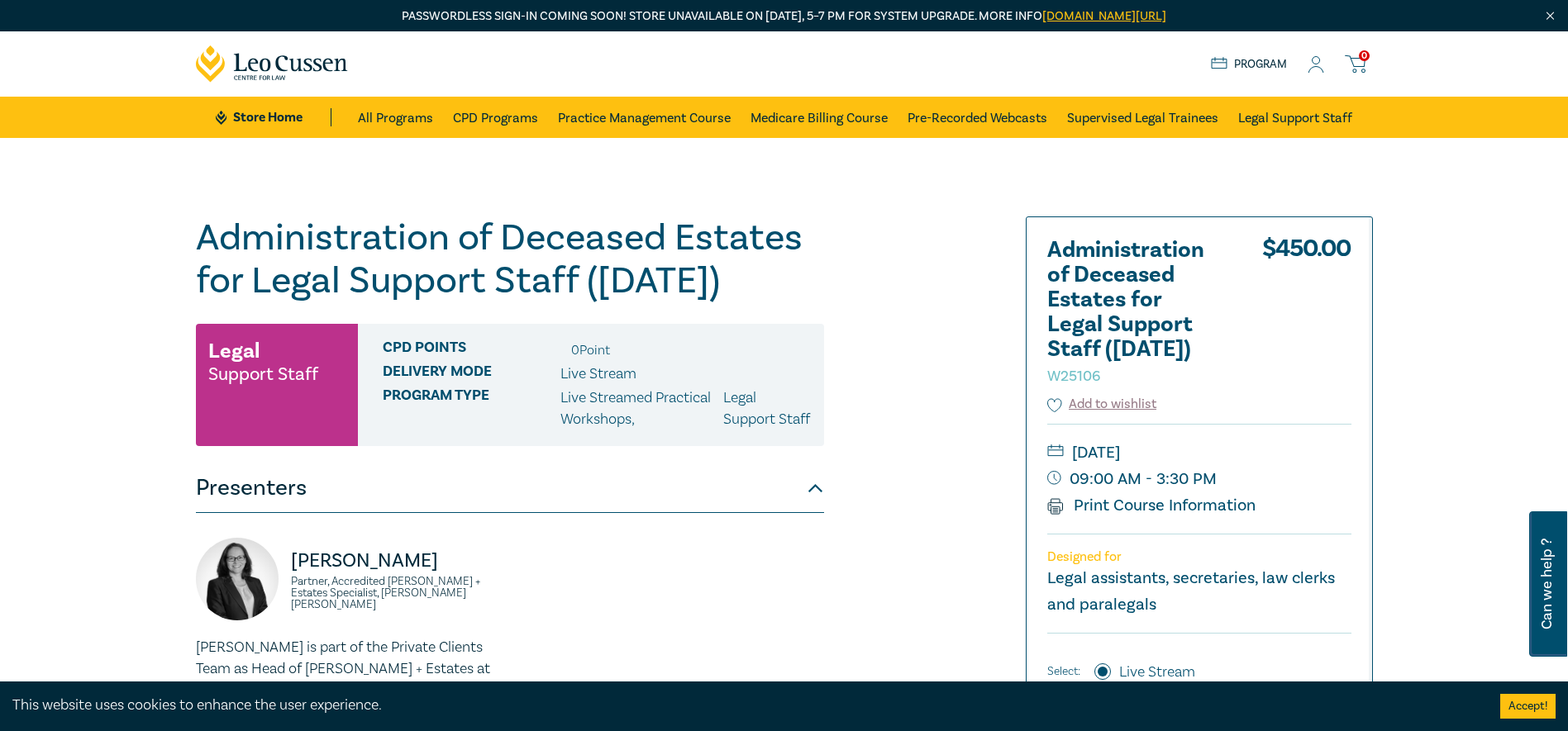
click at [1314, 64] on circle at bounding box center [1316, 60] width 8 height 8
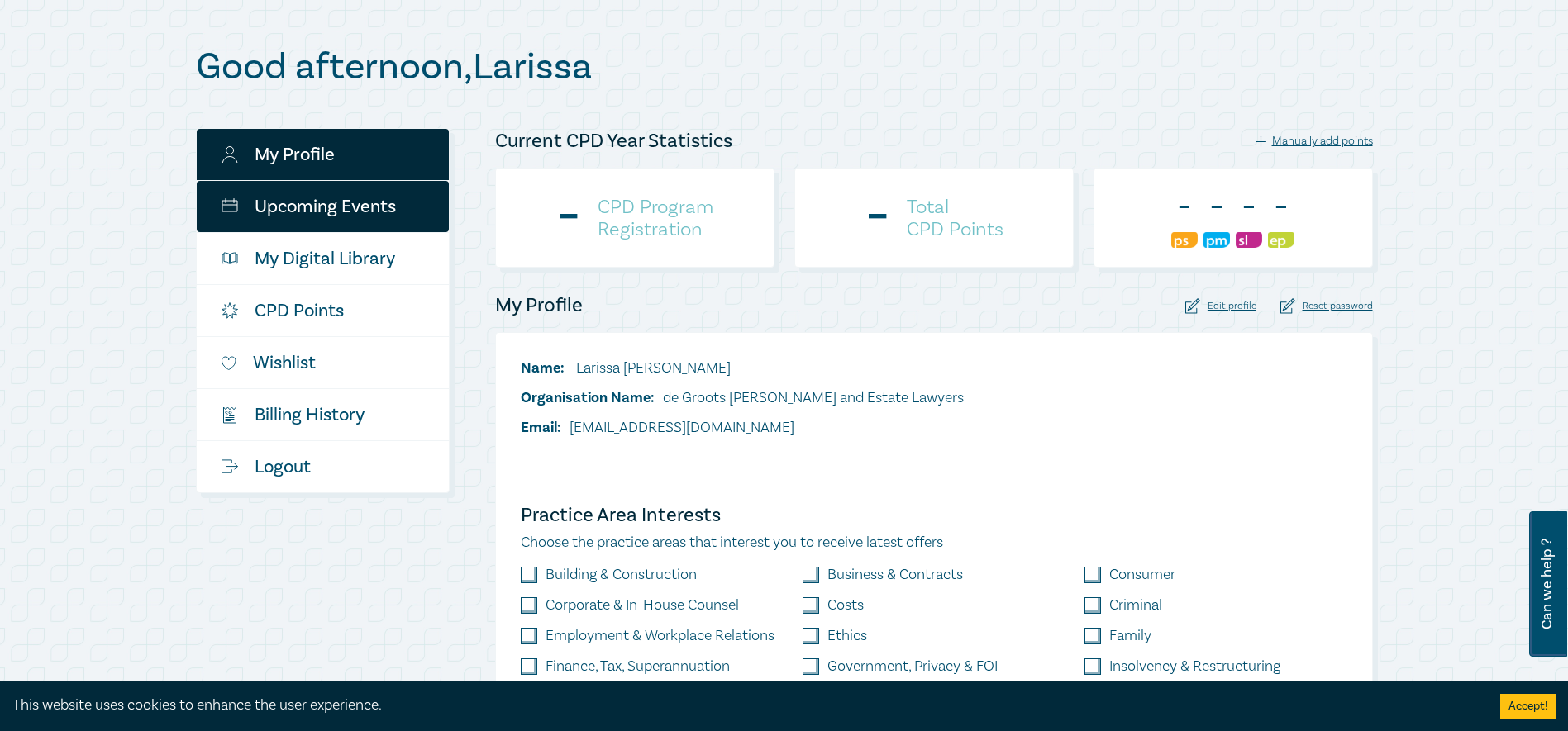
click at [335, 209] on link "Upcoming Events" at bounding box center [323, 206] width 252 height 51
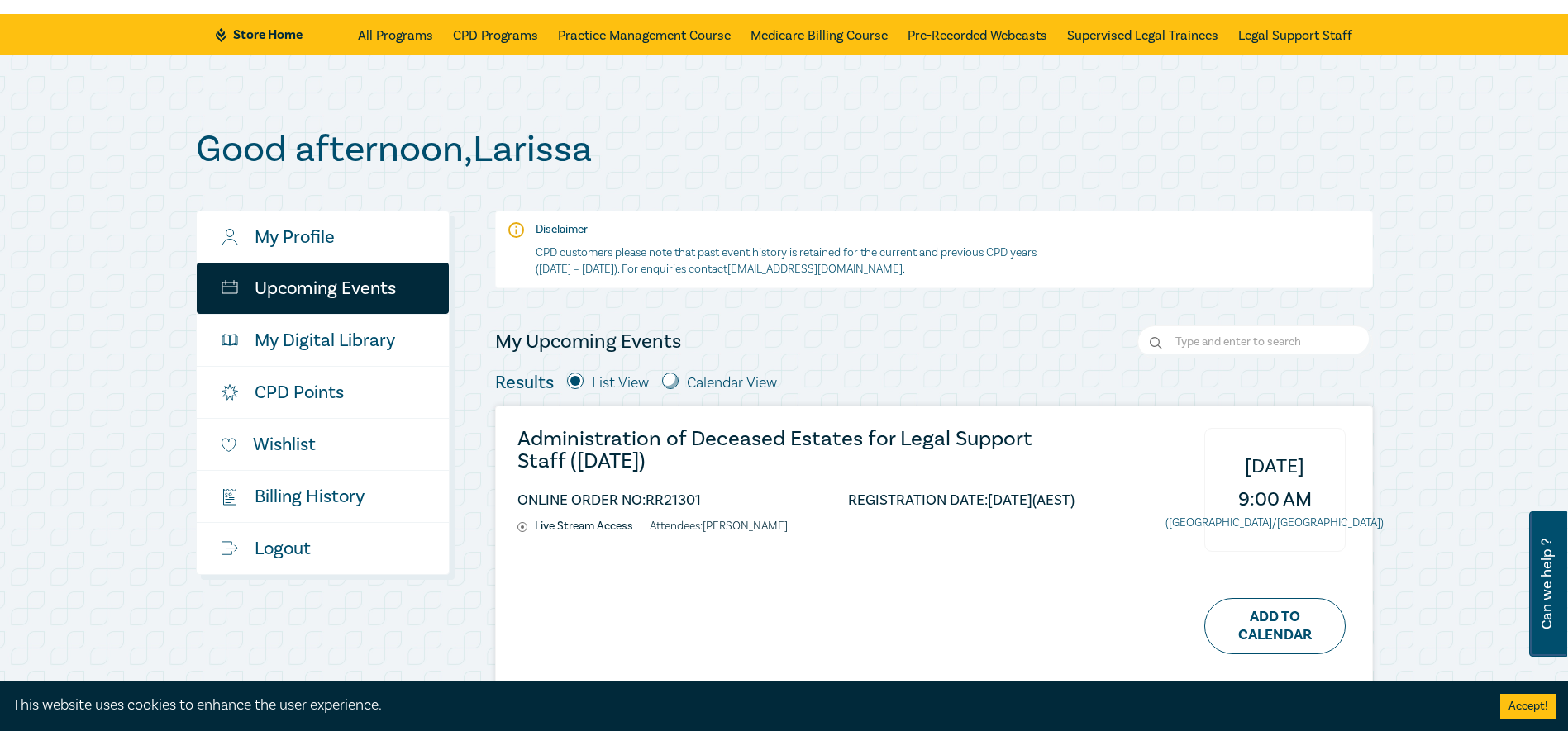
scroll to position [248, 0]
